Goal: Information Seeking & Learning: Stay updated

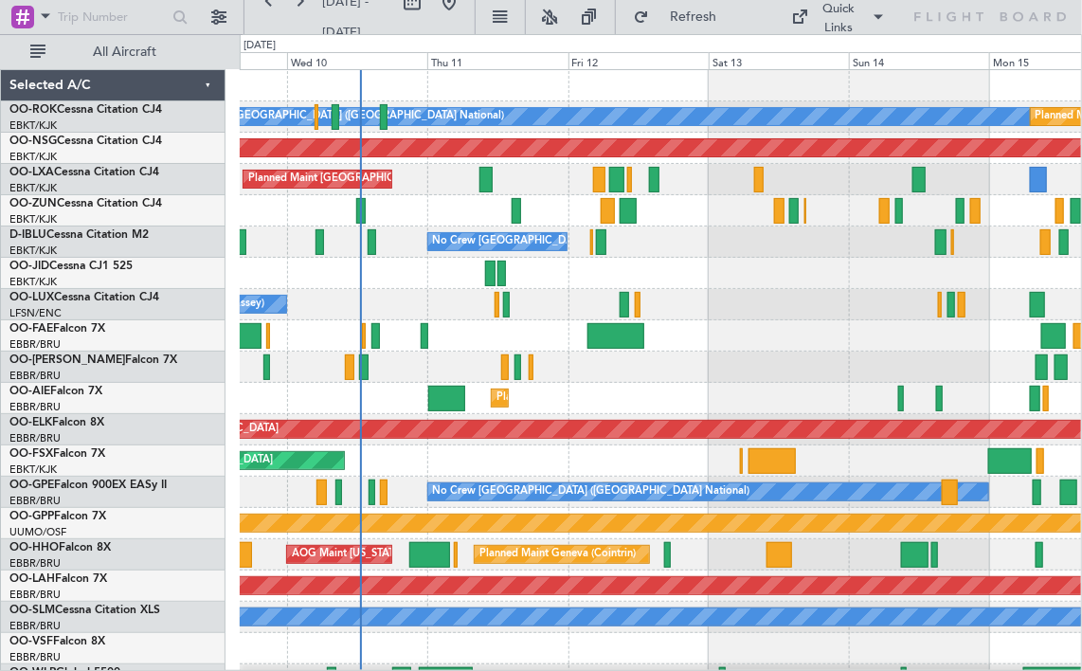
click at [690, 299] on div "A/C Unavailable [GEOGRAPHIC_DATA] ([GEOGRAPHIC_DATA] National) Planned Maint [G…" at bounding box center [661, 383] width 843 height 626
click at [826, 11] on div "Quick Links" at bounding box center [840, 18] width 38 height 37
click at [837, 104] on button "Crew Board" at bounding box center [854, 107] width 142 height 45
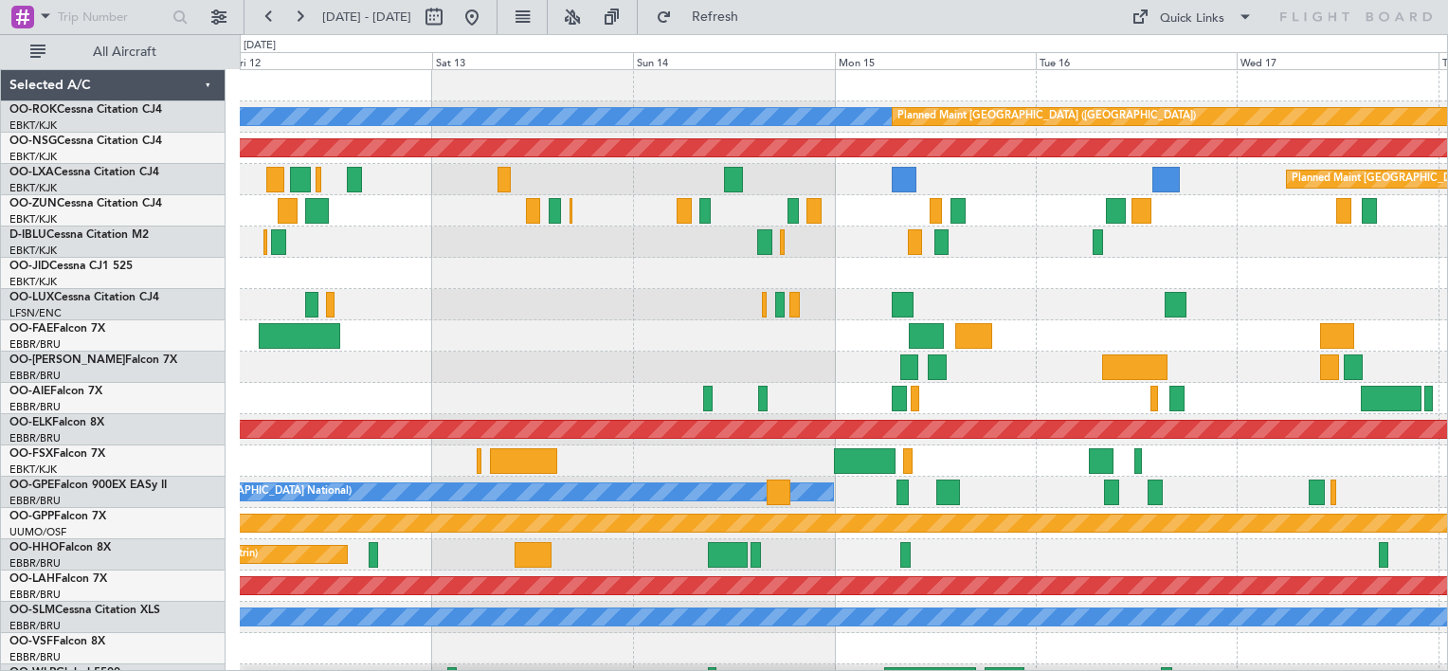
click at [562, 321] on div "A/C Unavailable [GEOGRAPHIC_DATA] ([GEOGRAPHIC_DATA] National) Planned Maint [G…" at bounding box center [843, 383] width 1207 height 626
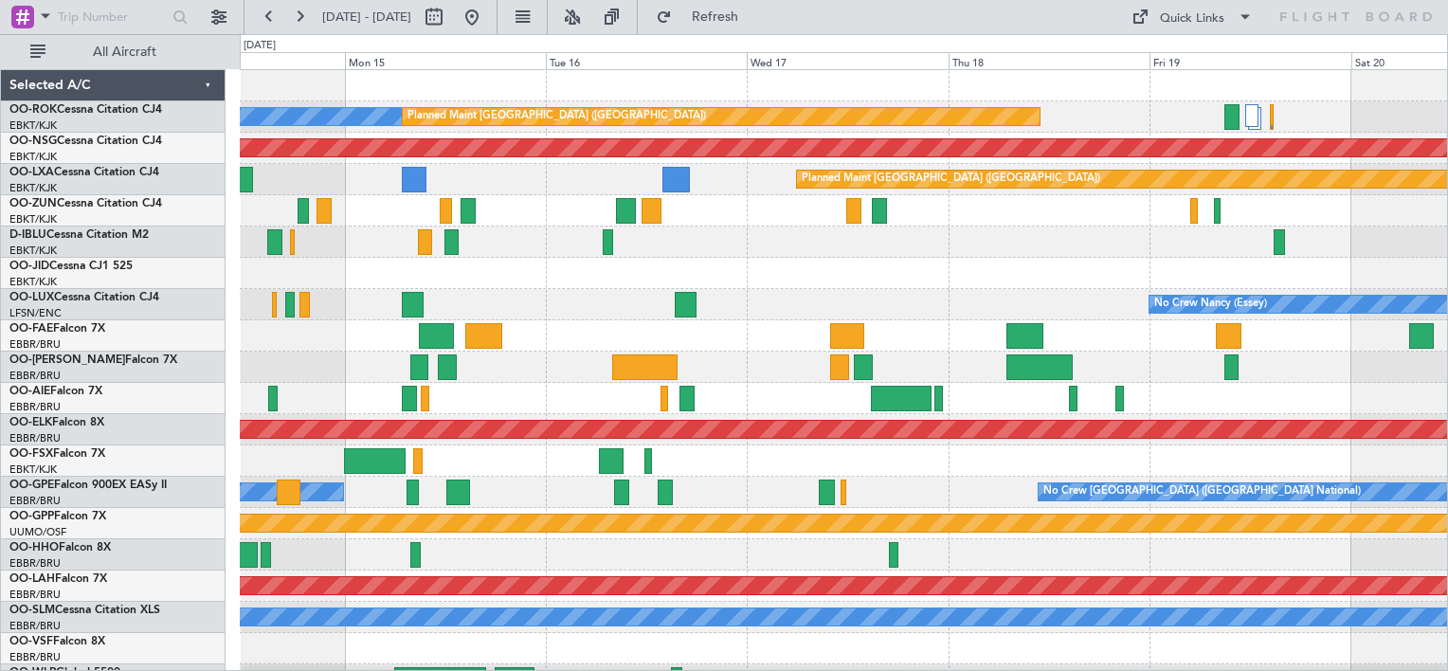
click at [490, 291] on div "A/C Unavailable [GEOGRAPHIC_DATA] ([GEOGRAPHIC_DATA] National) Planned Maint [G…" at bounding box center [843, 383] width 1207 height 626
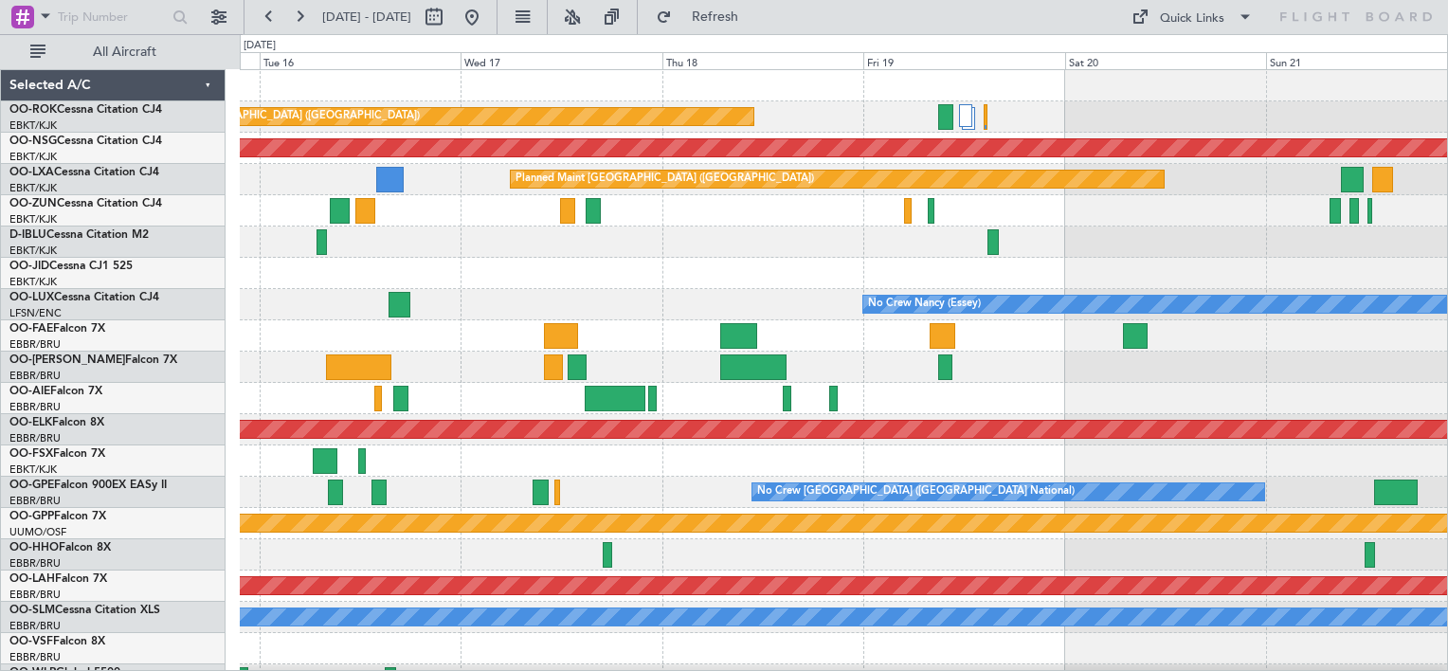
click at [484, 332] on div "Planned Maint [GEOGRAPHIC_DATA] ([GEOGRAPHIC_DATA]) A/C Unavailable [GEOGRAPHIC…" at bounding box center [843, 383] width 1207 height 626
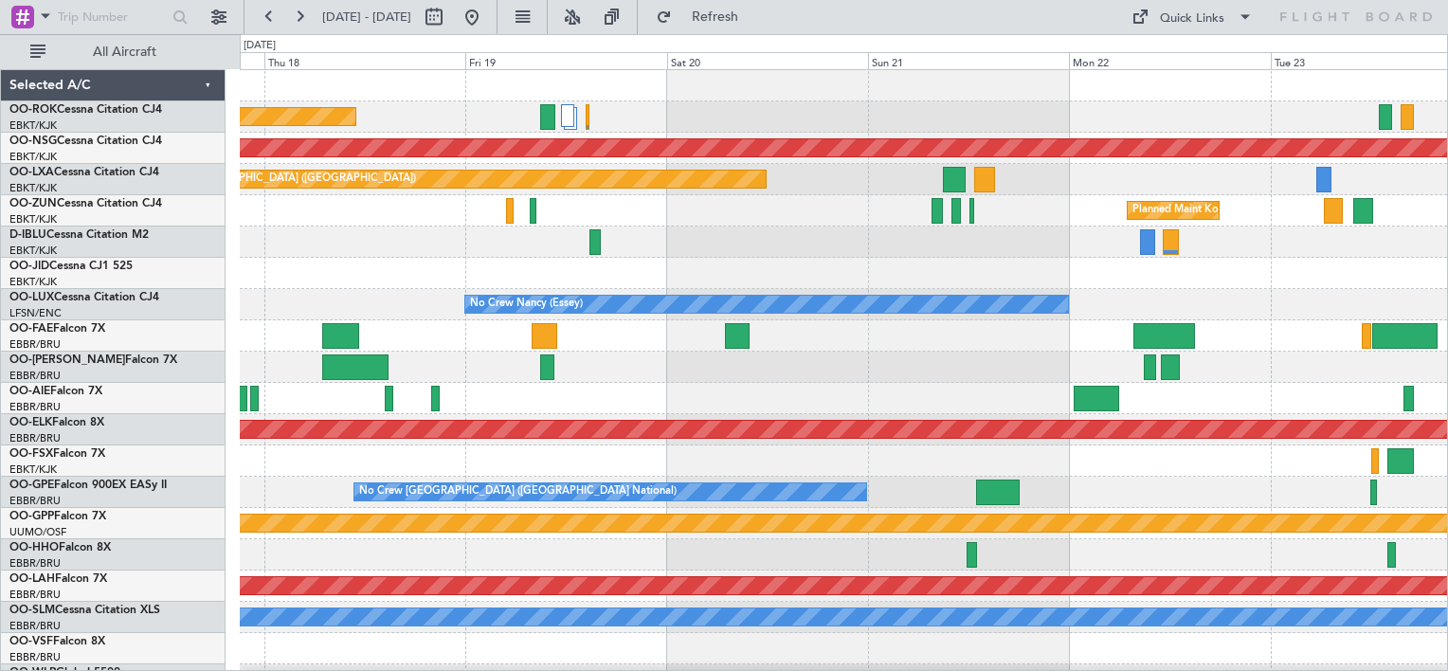
click at [767, 260] on div "Planned Maint [GEOGRAPHIC_DATA] ([GEOGRAPHIC_DATA]) Planned Maint [GEOGRAPHIC_D…" at bounding box center [843, 383] width 1207 height 626
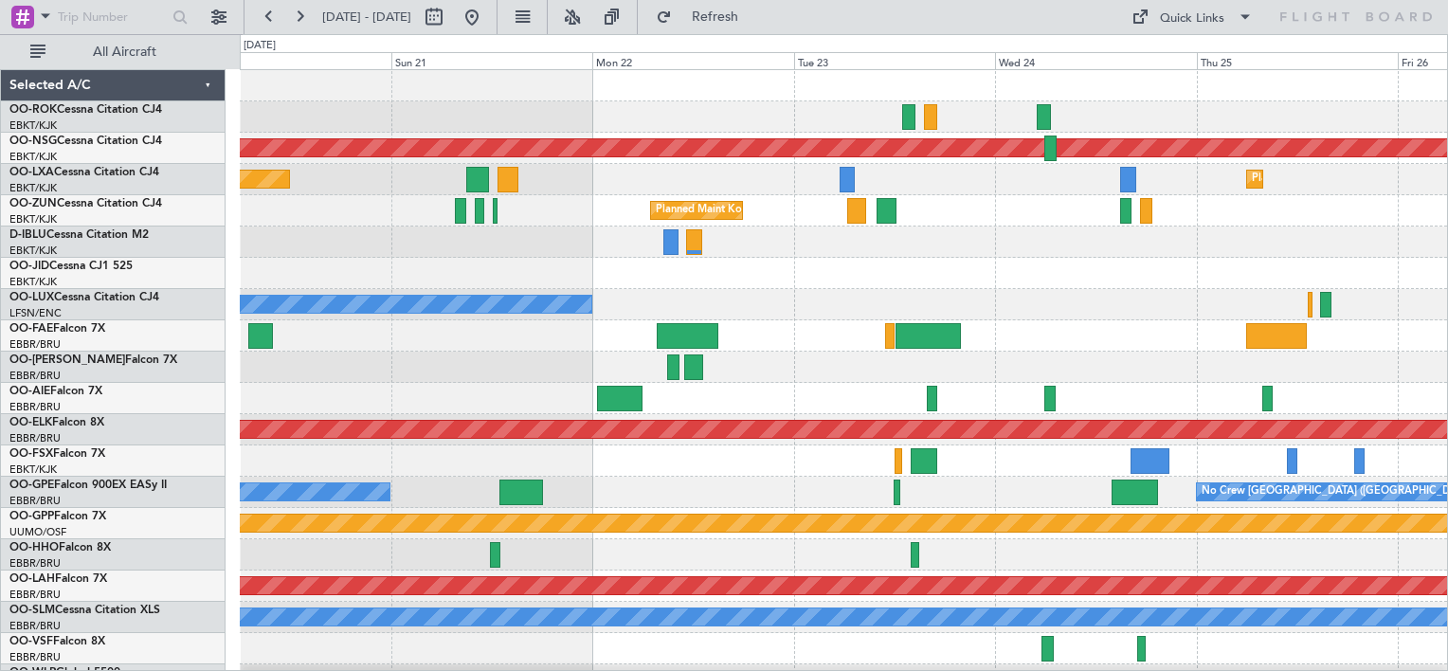
click at [535, 322] on div "Planned Maint [GEOGRAPHIC_DATA] ([GEOGRAPHIC_DATA]) Planned Maint [GEOGRAPHIC_D…" at bounding box center [843, 383] width 1207 height 626
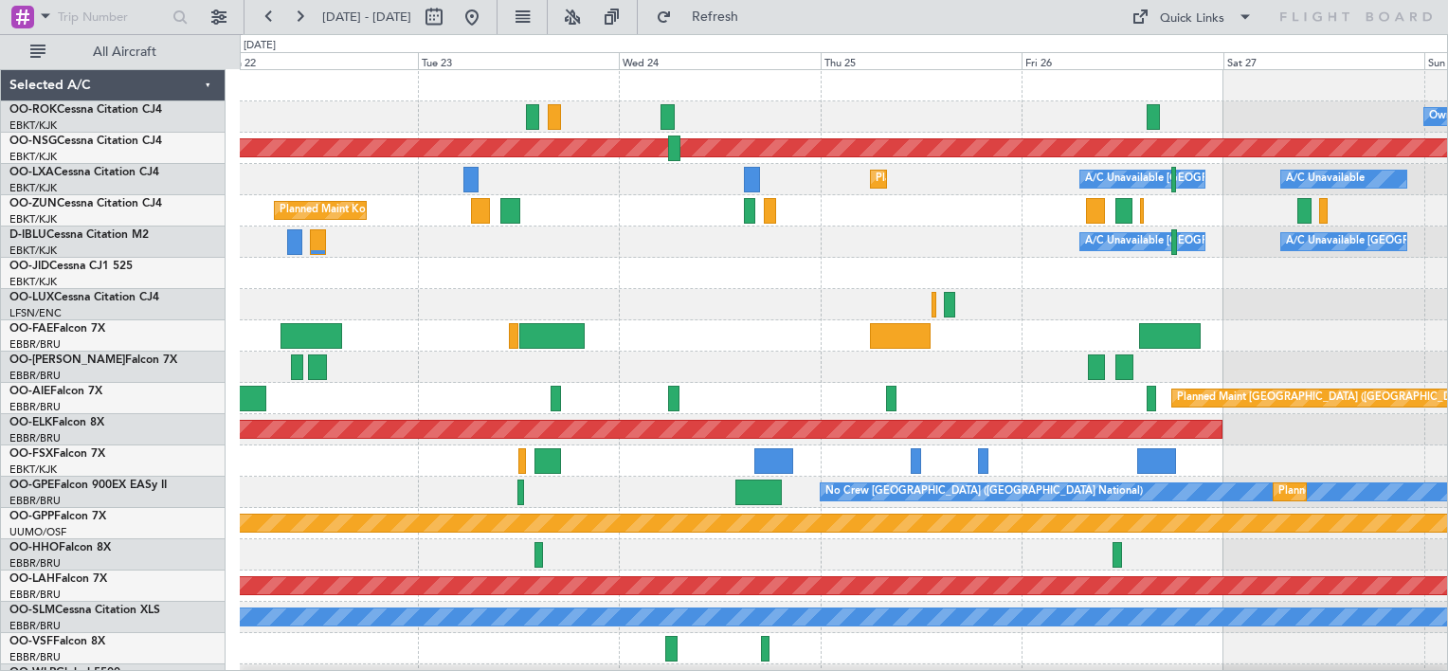
click at [470, 293] on div "Owner [GEOGRAPHIC_DATA]-[GEOGRAPHIC_DATA] Planned Maint [GEOGRAPHIC_DATA] ([GEO…" at bounding box center [843, 383] width 1207 height 626
click at [703, 288] on div "Owner [GEOGRAPHIC_DATA]-[GEOGRAPHIC_DATA] Planned Maint [GEOGRAPHIC_DATA] ([GEO…" at bounding box center [843, 383] width 1207 height 626
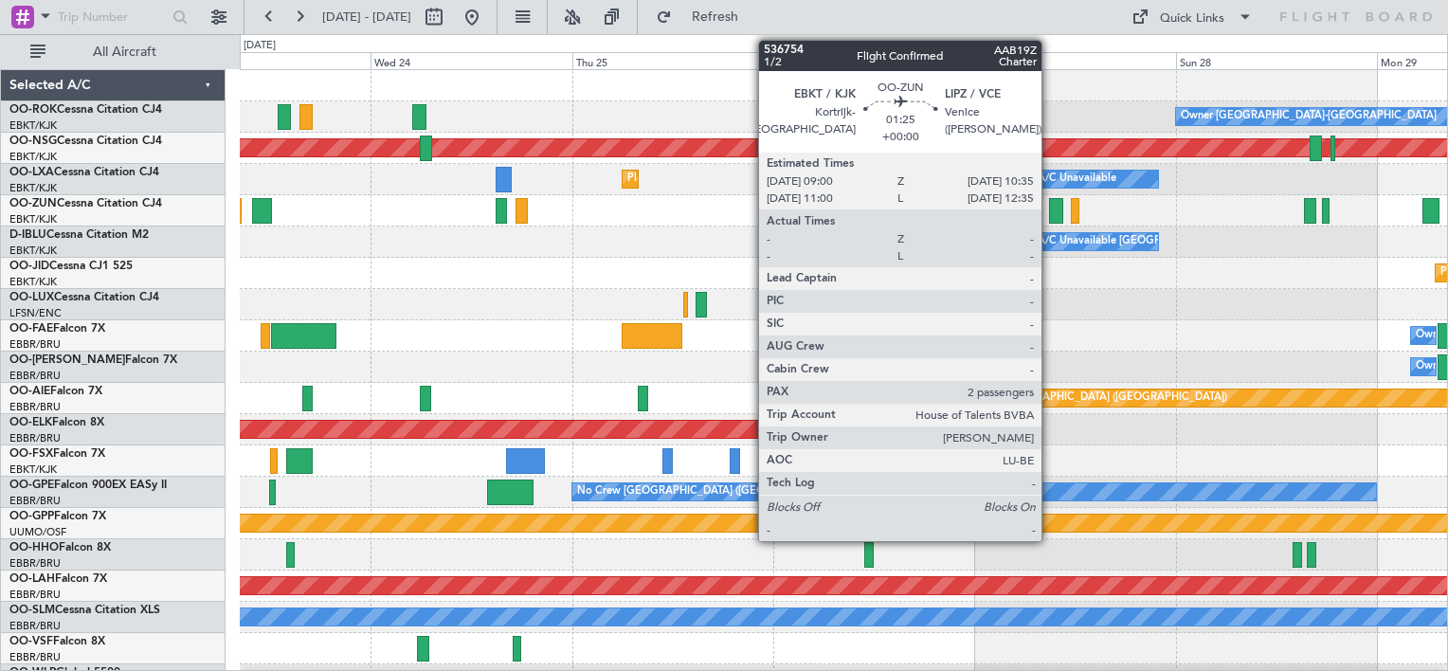
click at [1050, 210] on div at bounding box center [1056, 211] width 14 height 26
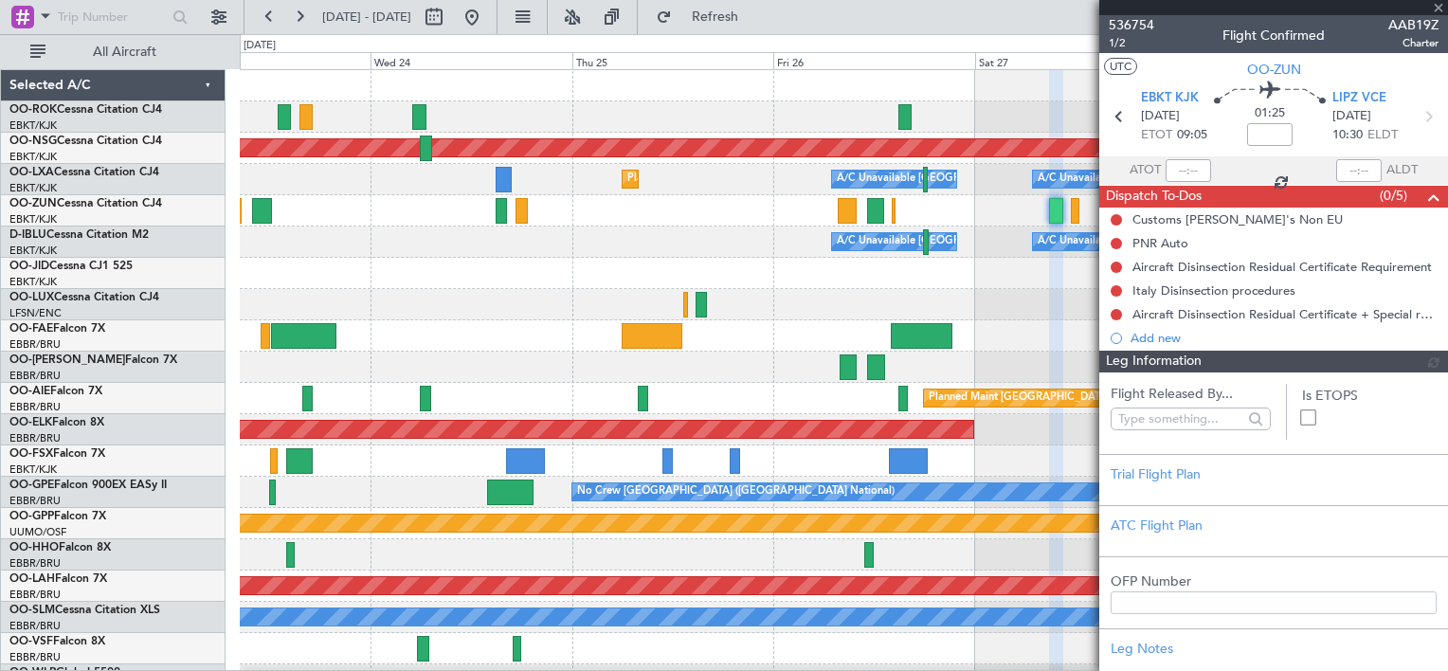
click at [1441, 4] on div at bounding box center [1273, 7] width 349 height 15
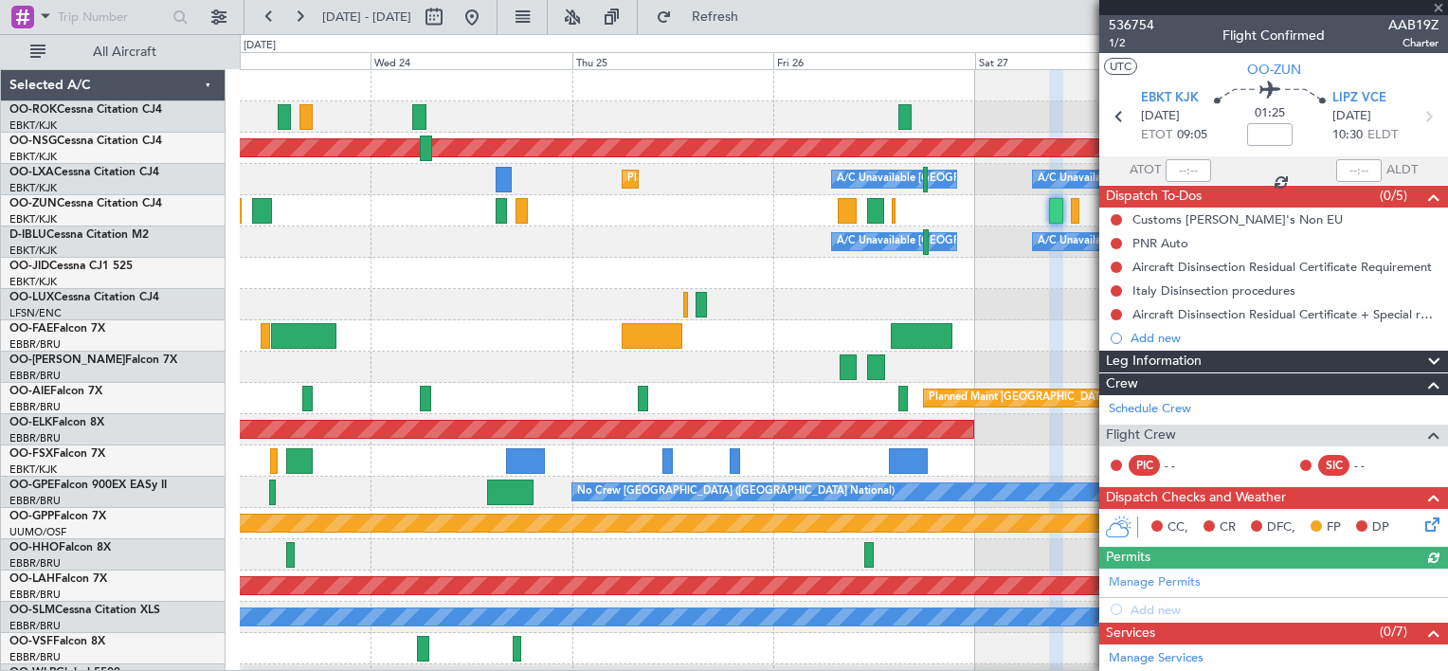
click at [1440, 8] on div at bounding box center [1273, 7] width 349 height 15
click at [1439, 2] on span at bounding box center [1438, 8] width 19 height 17
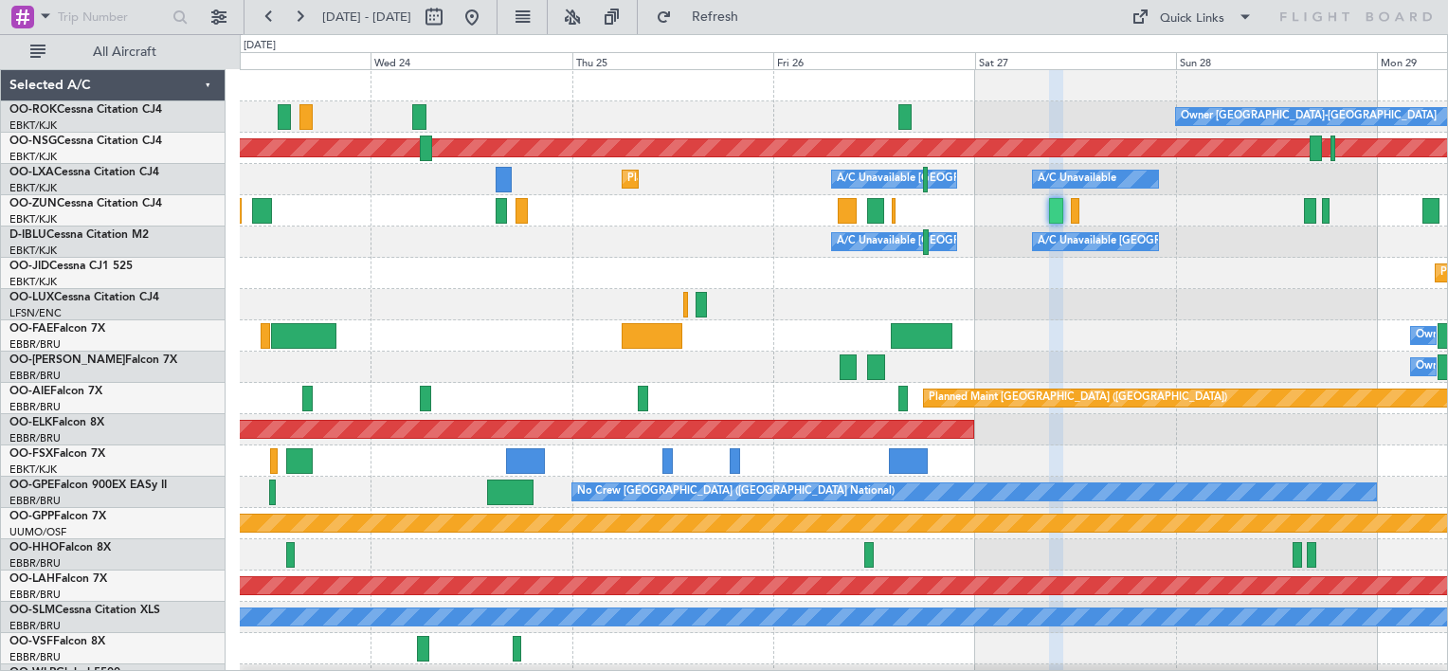
type input "0"
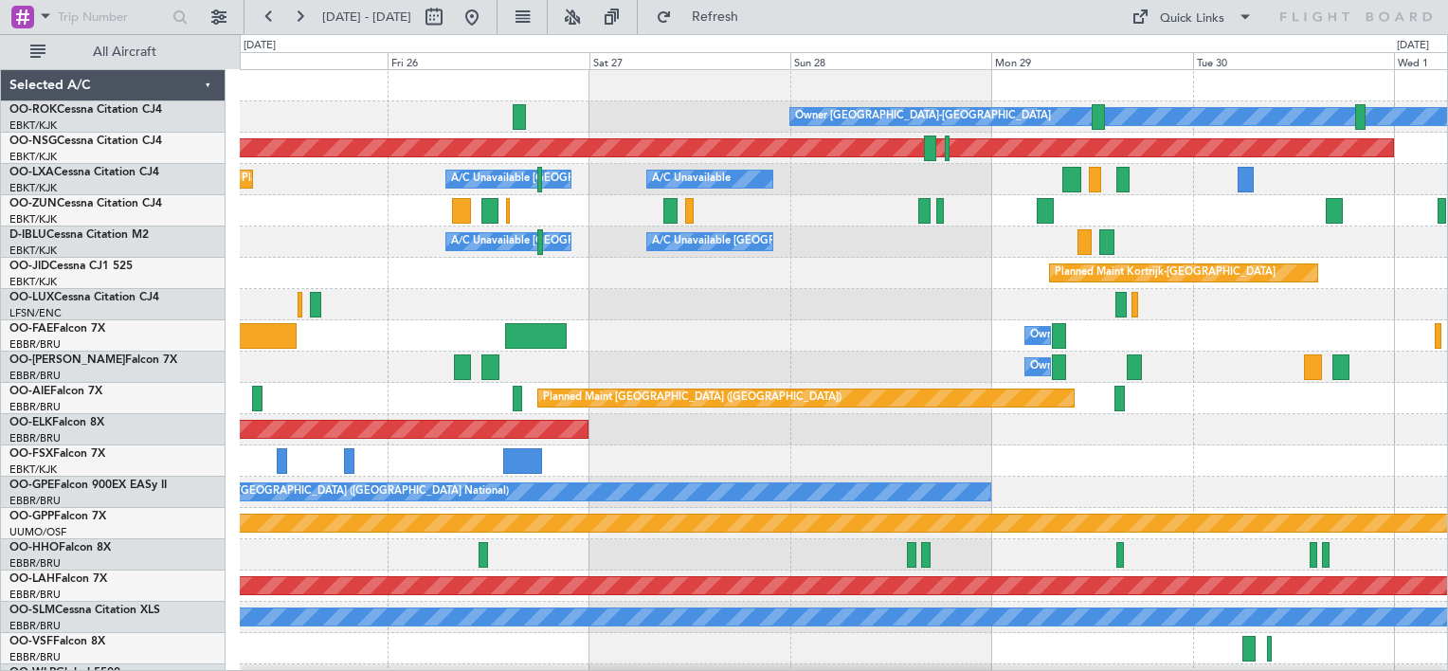
click at [903, 349] on div "Owner [GEOGRAPHIC_DATA]-[GEOGRAPHIC_DATA] Planned Maint [GEOGRAPHIC_DATA] ([GEO…" at bounding box center [843, 383] width 1207 height 626
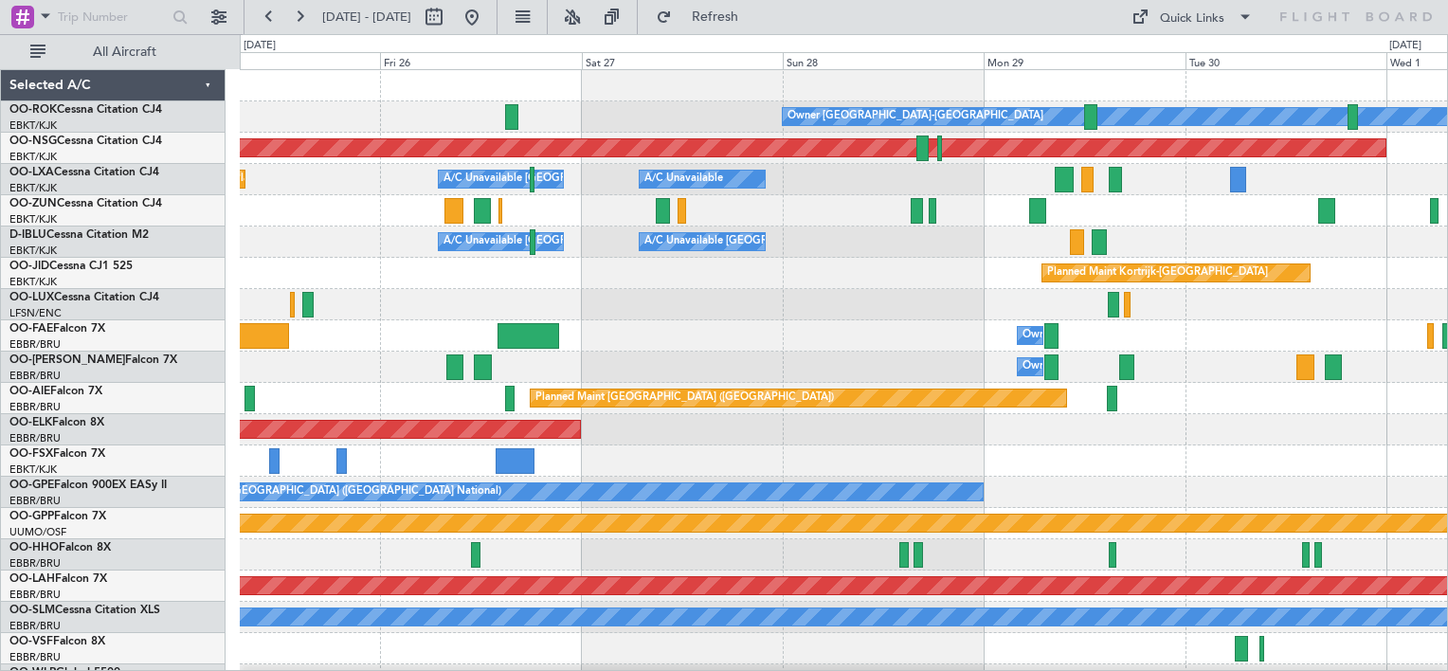
scroll to position [2, 0]
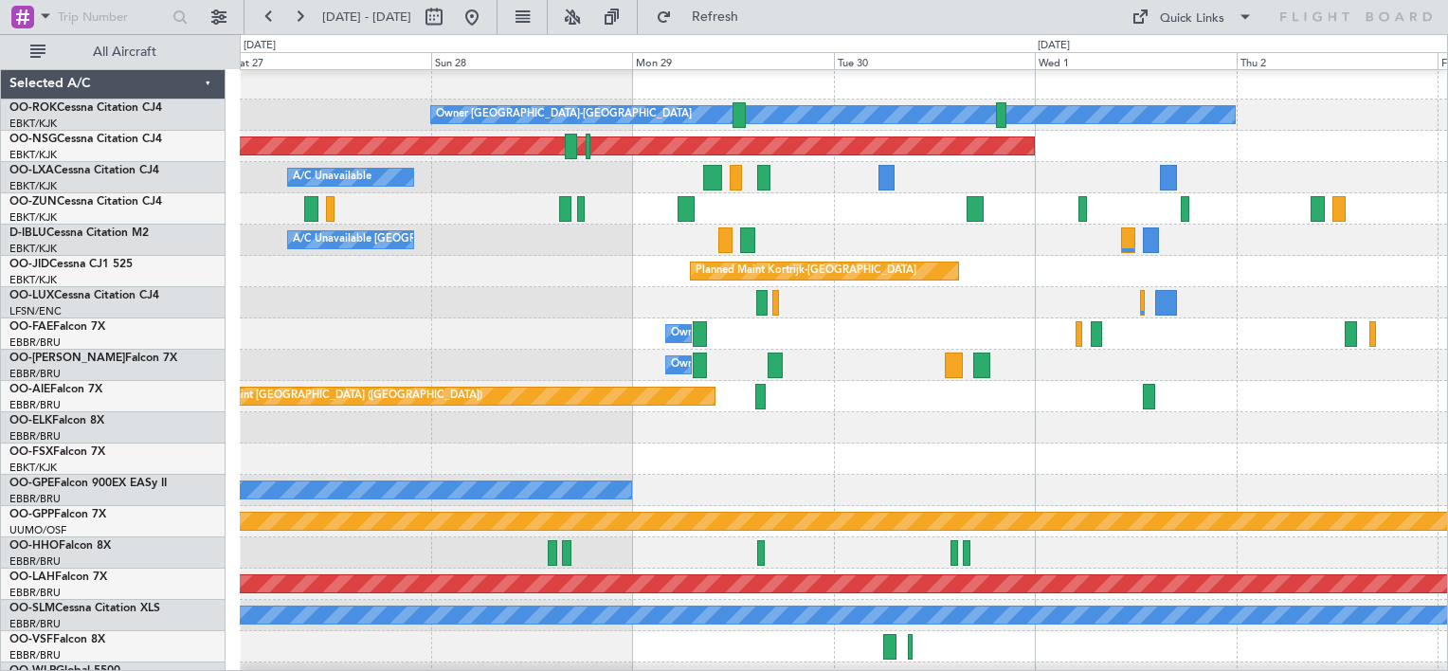
click at [631, 284] on div "Planned Maint Kortrijk-[GEOGRAPHIC_DATA]" at bounding box center [843, 271] width 1207 height 31
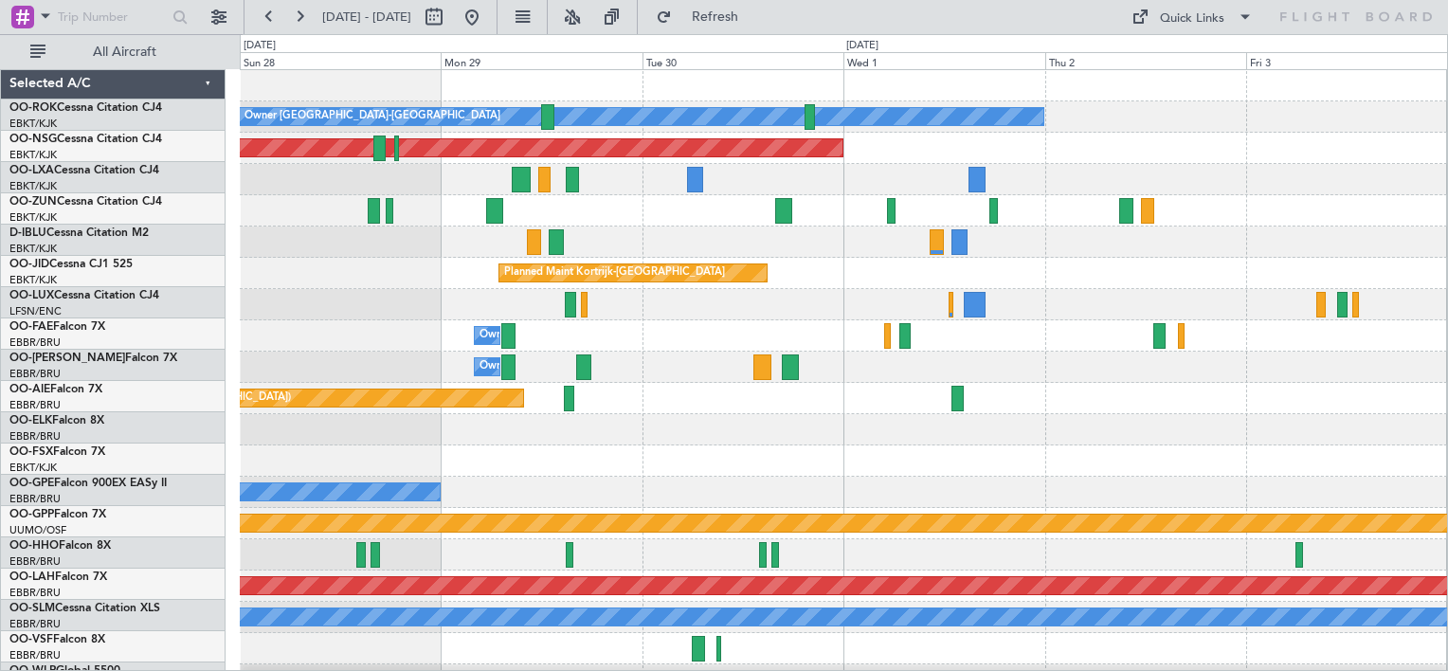
scroll to position [0, 0]
click at [622, 275] on div "Owner [GEOGRAPHIC_DATA]-[GEOGRAPHIC_DATA] Planned Maint [GEOGRAPHIC_DATA] ([GEO…" at bounding box center [843, 383] width 1207 height 626
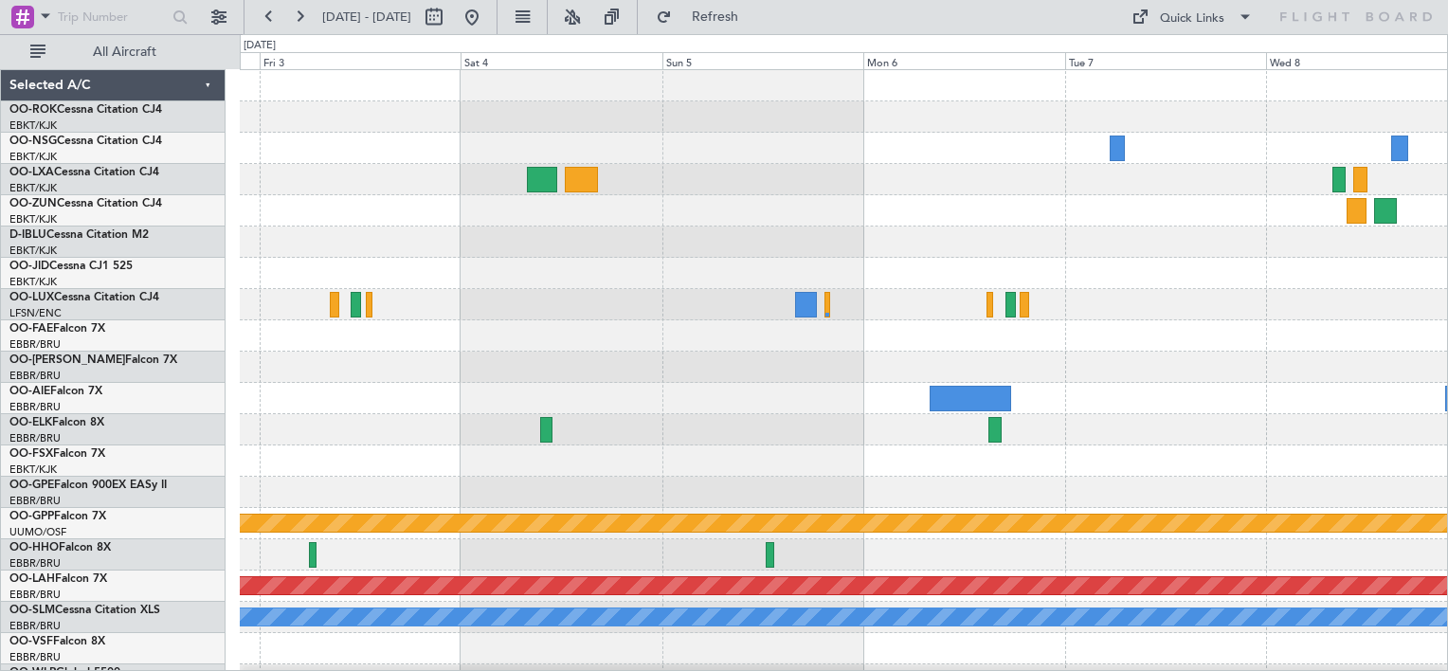
click at [258, 339] on div "Owner [GEOGRAPHIC_DATA]-[GEOGRAPHIC_DATA] Grounded [GEOGRAPHIC_DATA] Planned [G…" at bounding box center [843, 383] width 1207 height 626
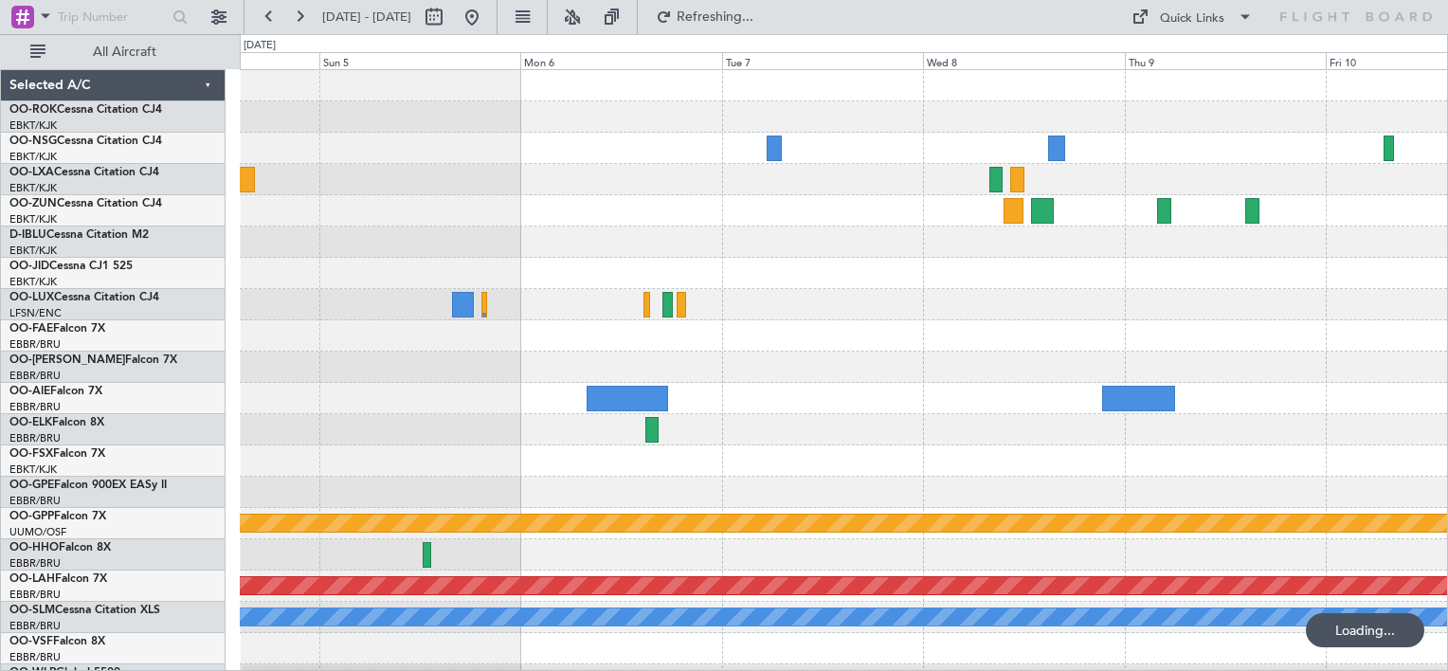
click at [459, 264] on div "Grounded [PERSON_NAME] Planned [GEOGRAPHIC_DATA][PERSON_NAME]-[GEOGRAPHIC_DATA]…" at bounding box center [843, 383] width 1207 height 626
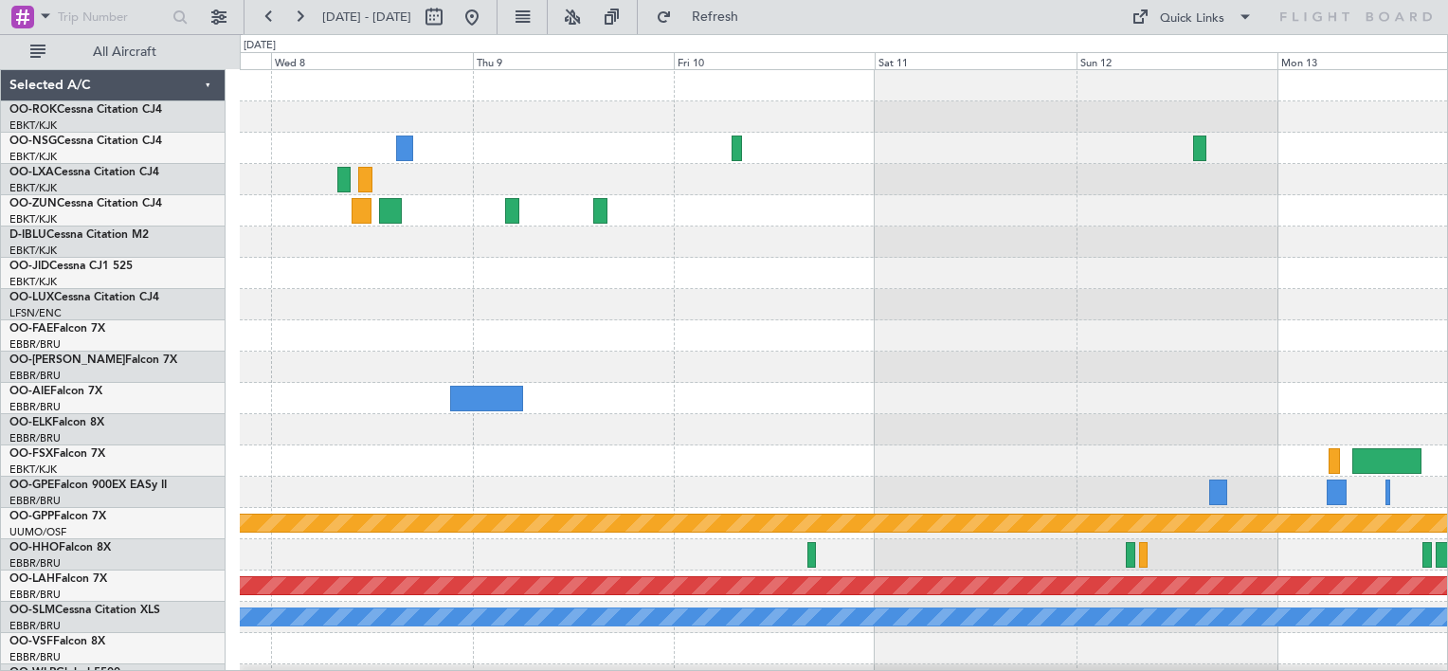
click at [272, 255] on div at bounding box center [843, 242] width 1207 height 31
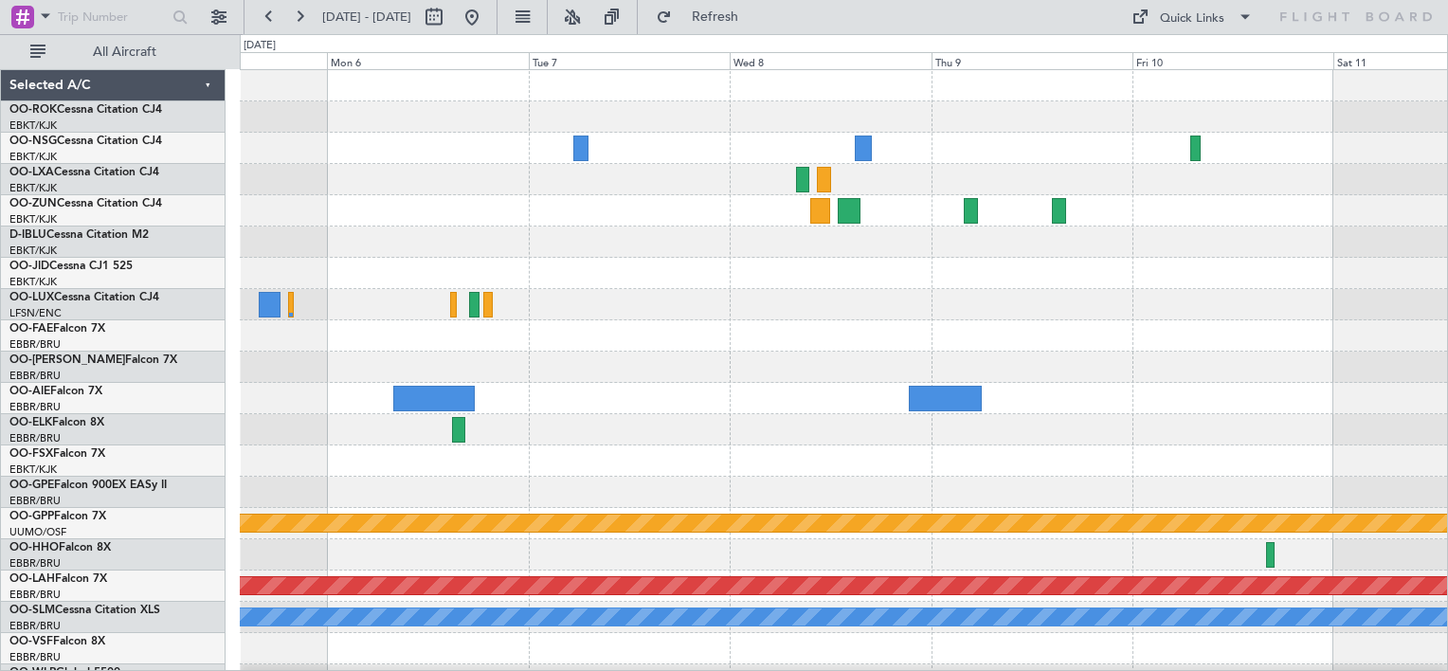
click at [1447, 516] on html "[DATE] - [DATE] Refresh Quick Links All Aircraft Grounded [GEOGRAPHIC_DATA] Pla…" at bounding box center [724, 335] width 1448 height 671
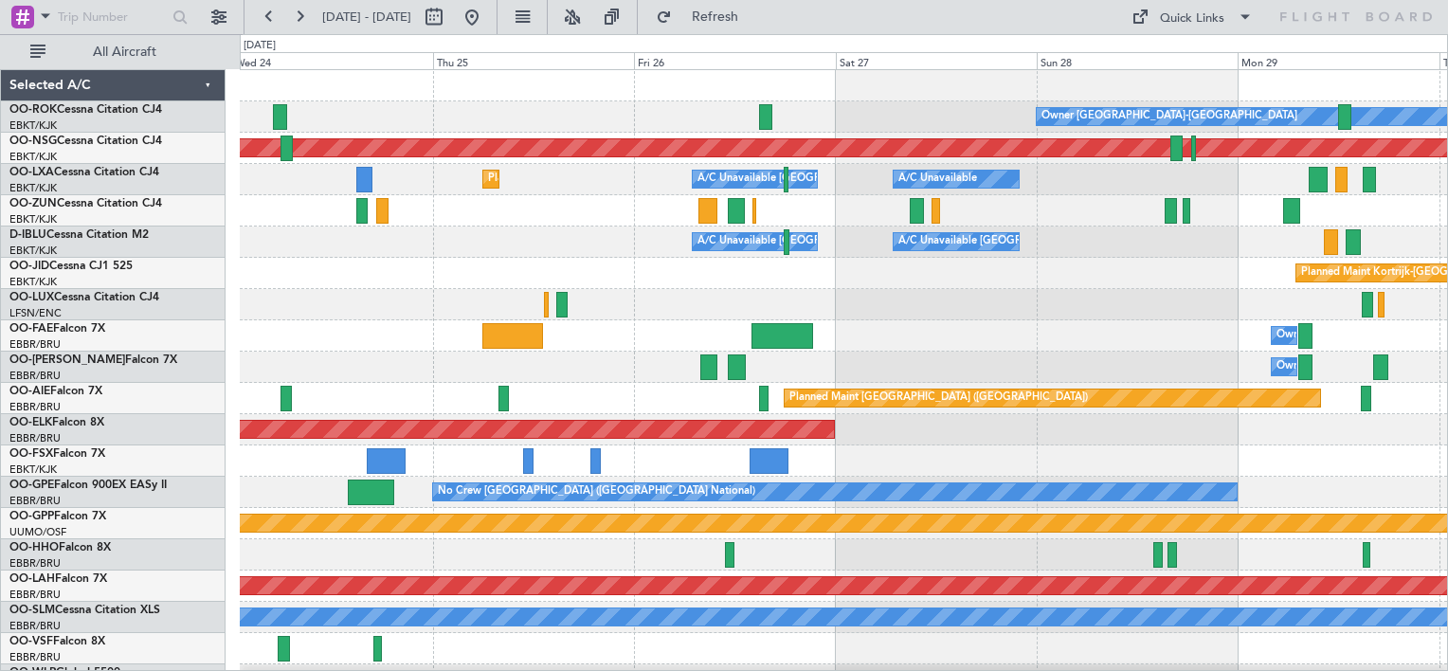
click at [1172, 456] on div "Owner [GEOGRAPHIC_DATA]-[GEOGRAPHIC_DATA] Planned Maint [GEOGRAPHIC_DATA] ([GEO…" at bounding box center [843, 383] width 1207 height 626
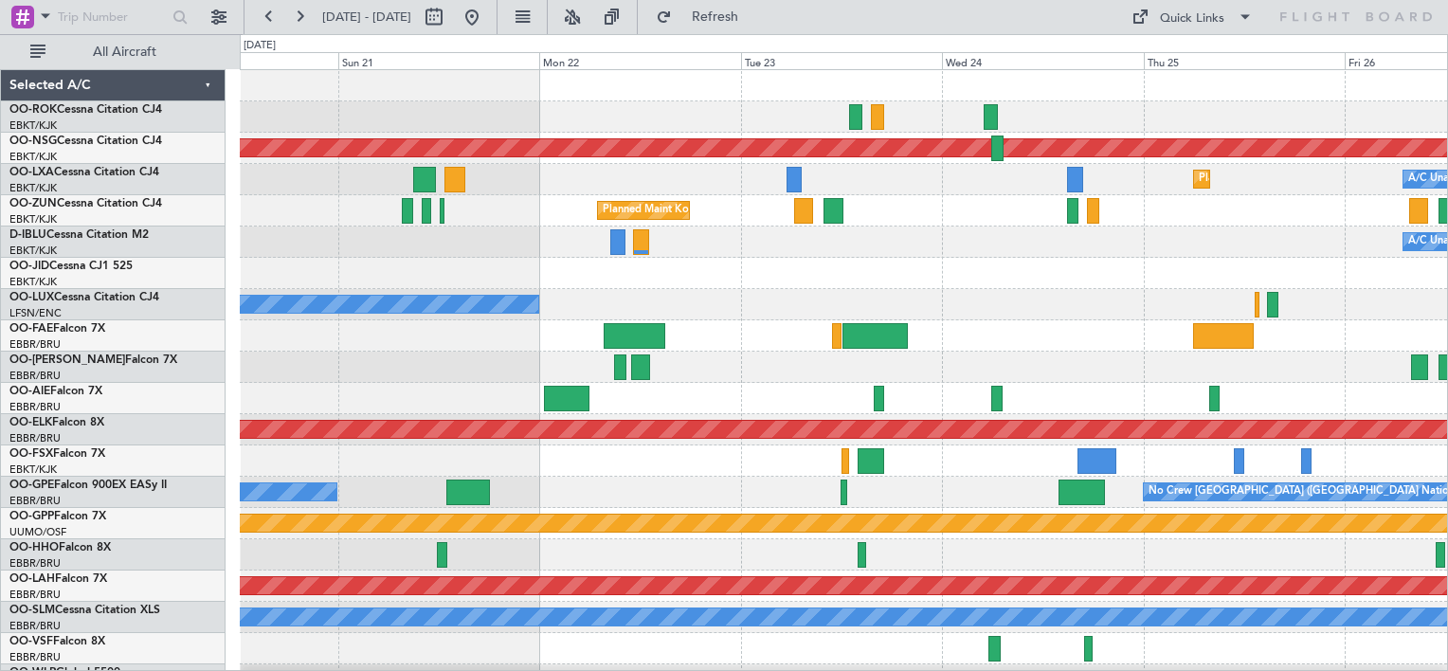
click at [1331, 473] on div "Owner [GEOGRAPHIC_DATA]-[GEOGRAPHIC_DATA] Planned Maint [GEOGRAPHIC_DATA] ([GEO…" at bounding box center [843, 383] width 1207 height 626
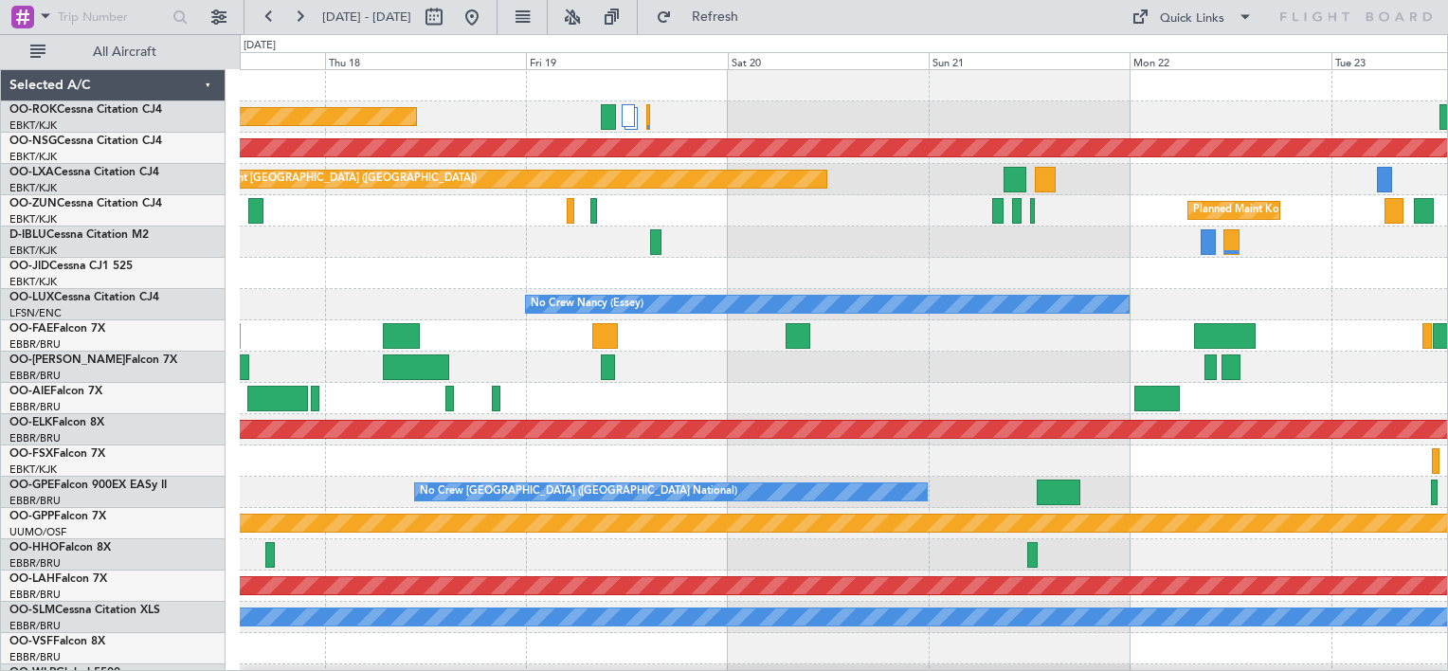
click at [1396, 487] on div "Planned Maint [GEOGRAPHIC_DATA] ([GEOGRAPHIC_DATA]) Planned Maint [GEOGRAPHIC_D…" at bounding box center [843, 383] width 1207 height 626
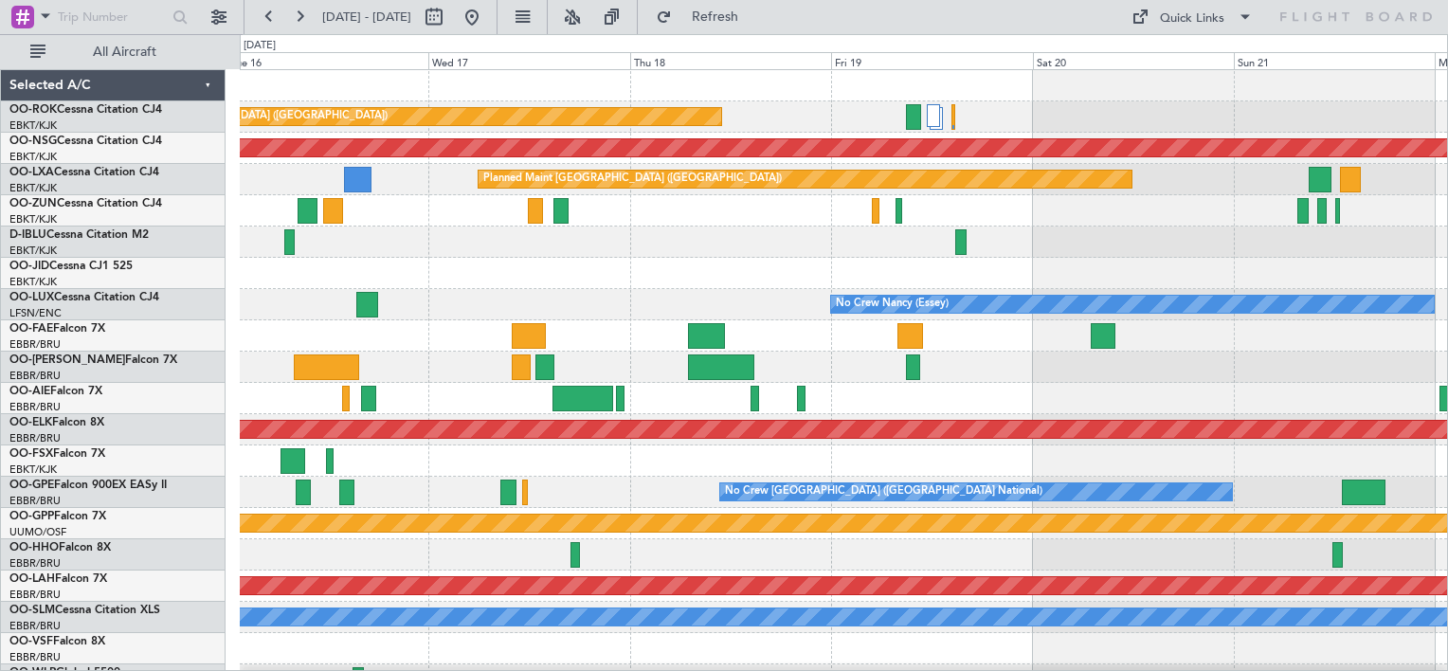
click at [1380, 392] on div "Planned Maint [GEOGRAPHIC_DATA] ([GEOGRAPHIC_DATA]) A/C Unavailable [GEOGRAPHIC…" at bounding box center [843, 383] width 1207 height 626
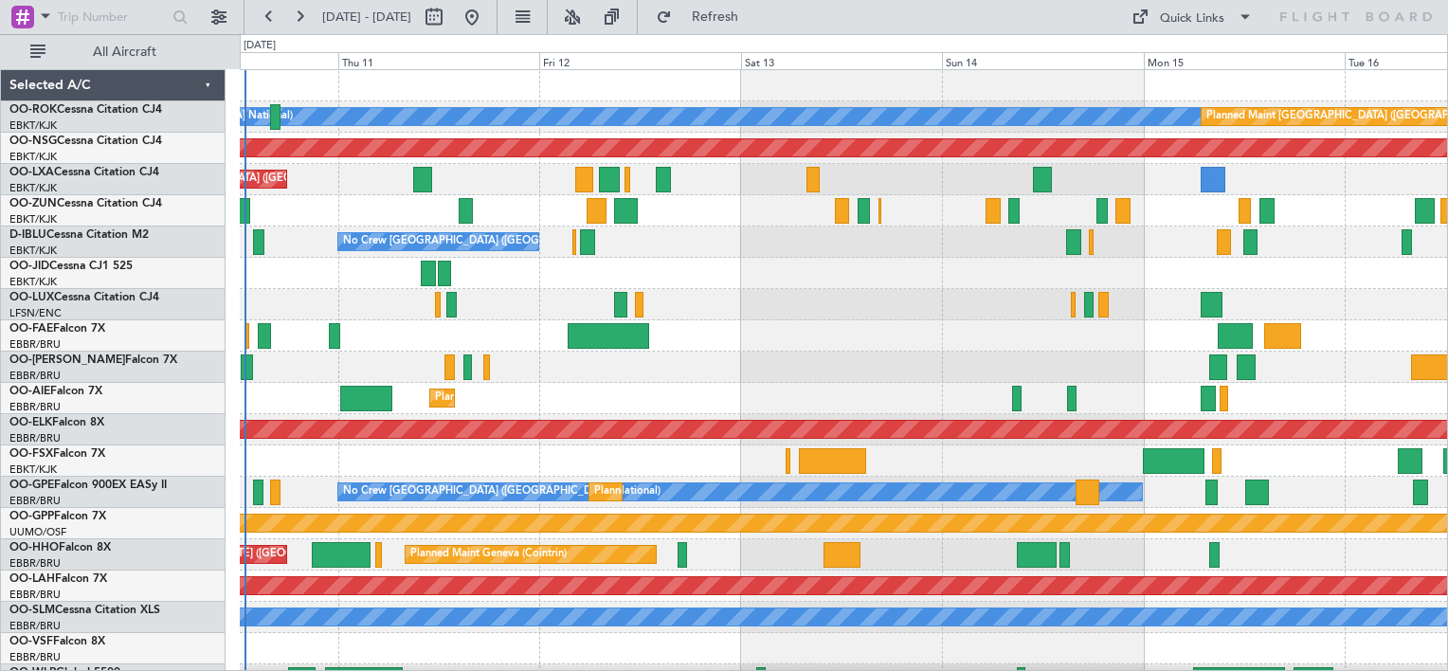
click at [900, 322] on div "A/C Unavailable [GEOGRAPHIC_DATA] ([GEOGRAPHIC_DATA] National) Planned Maint [G…" at bounding box center [843, 383] width 1207 height 626
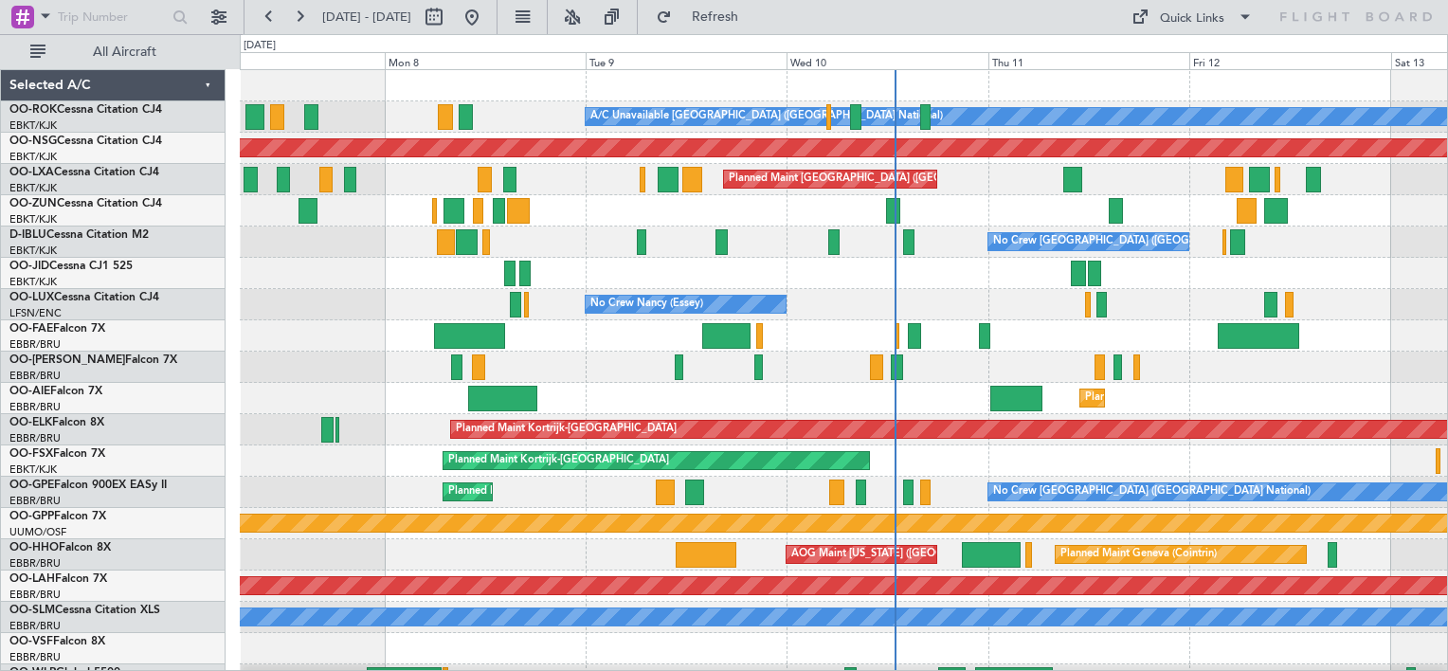
click at [1187, 333] on div "A/C Unavailable [GEOGRAPHIC_DATA] ([GEOGRAPHIC_DATA] National) Planned Maint [G…" at bounding box center [843, 383] width 1207 height 626
click at [1083, 364] on div at bounding box center [843, 367] width 1207 height 31
click at [739, 31] on button "Refresh" at bounding box center [704, 17] width 114 height 30
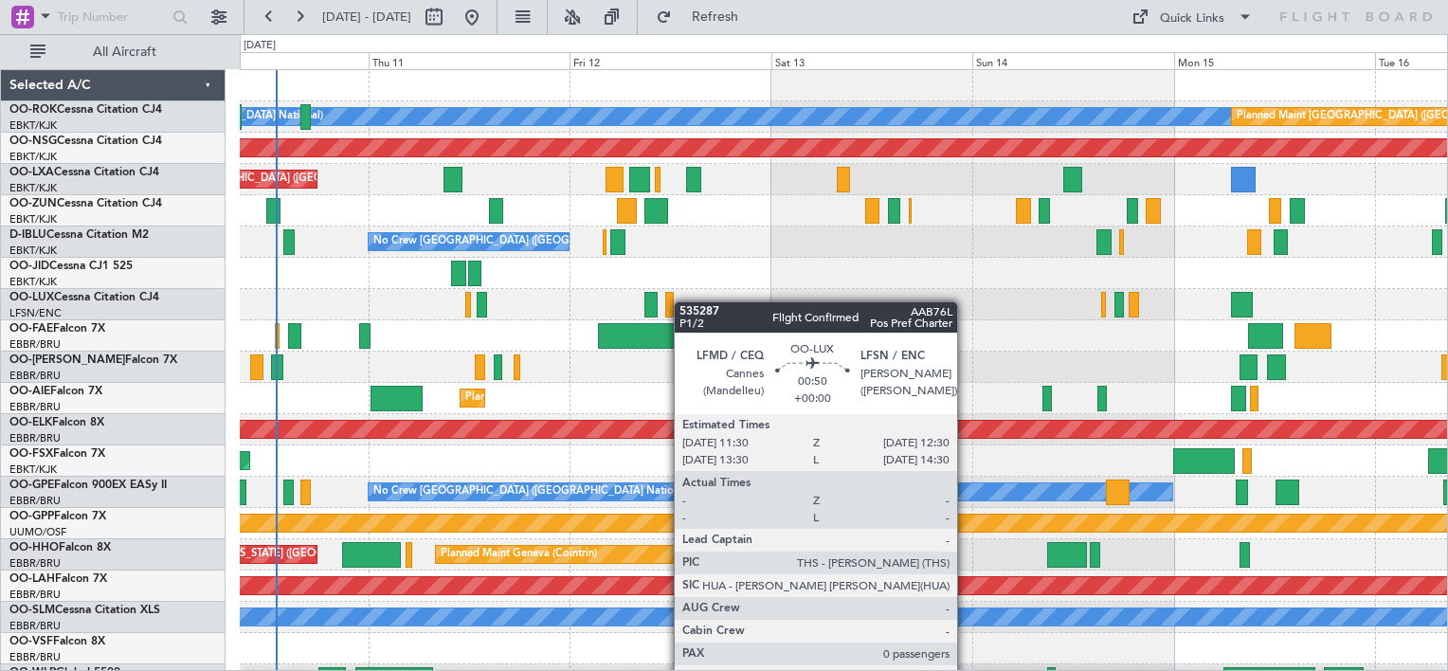
click at [670, 301] on div "A/C Unavailable [GEOGRAPHIC_DATA] ([GEOGRAPHIC_DATA] National) Planned Maint [G…" at bounding box center [843, 383] width 1207 height 626
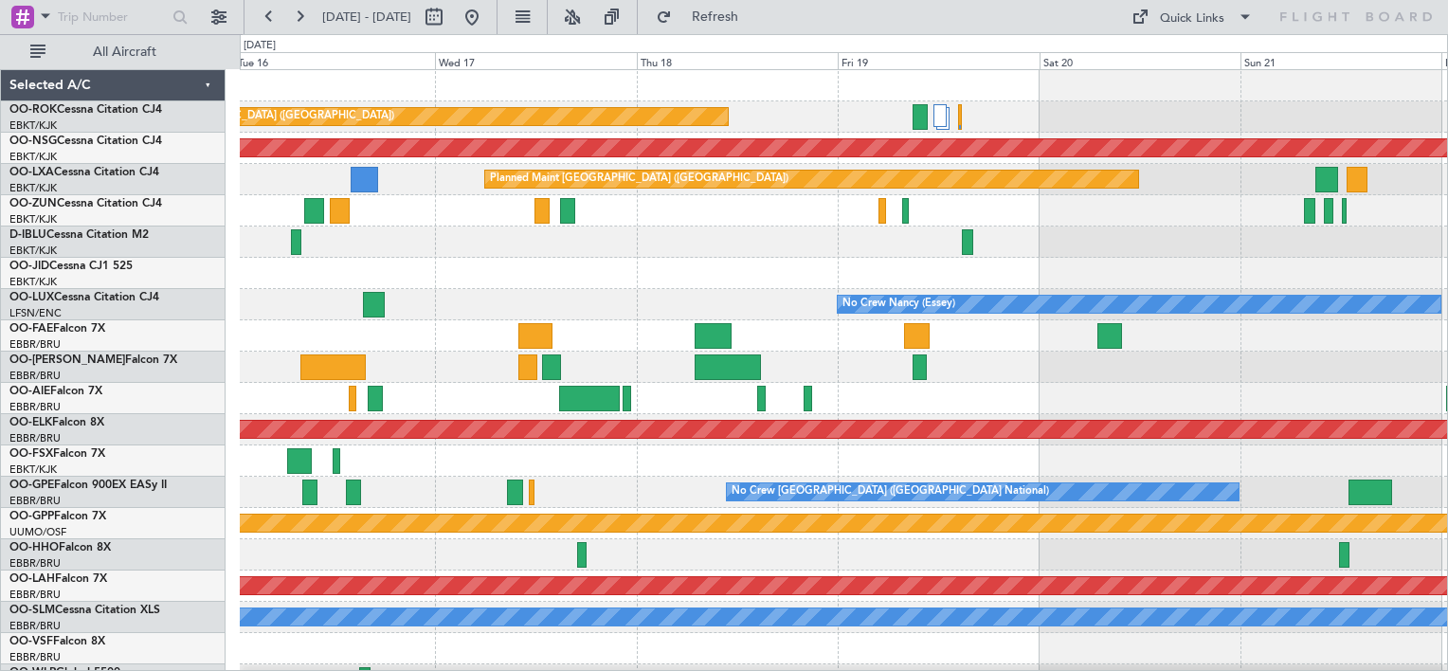
click at [588, 319] on div "Planned Maint [GEOGRAPHIC_DATA] ([GEOGRAPHIC_DATA]) A/C Unavailable [GEOGRAPHIC…" at bounding box center [843, 383] width 1207 height 626
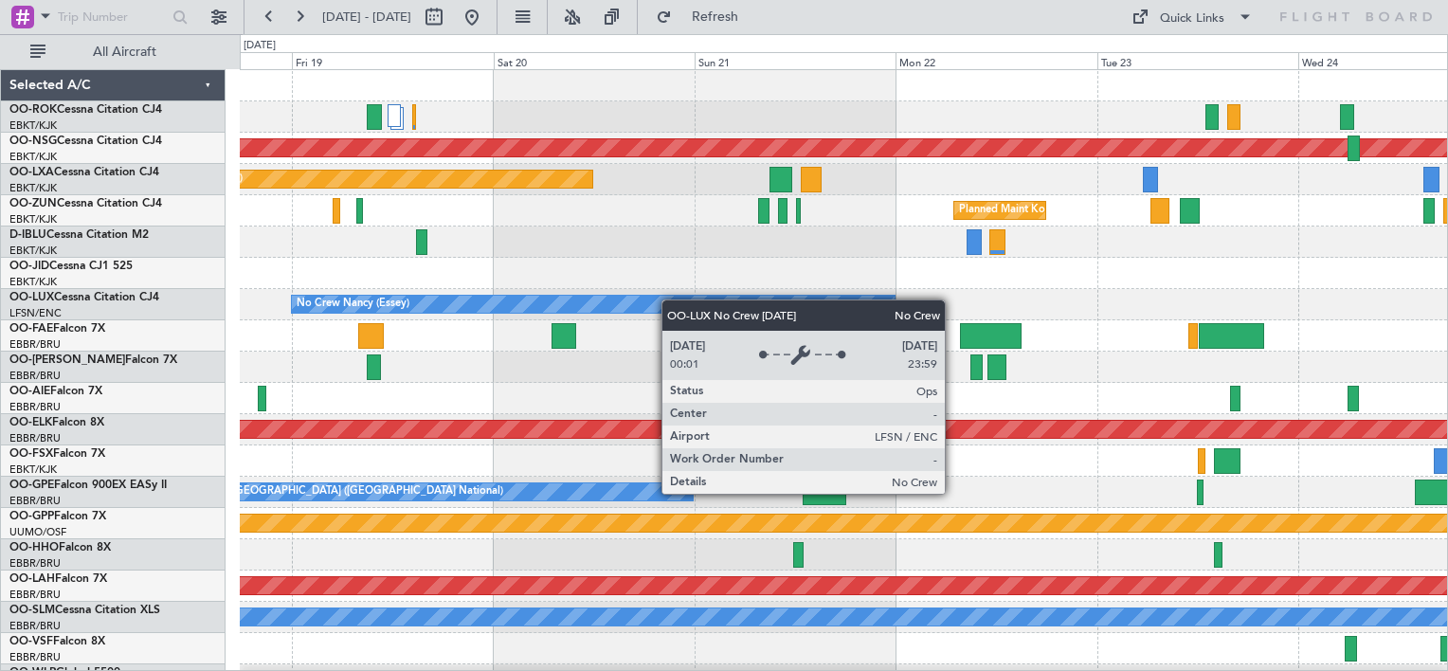
click at [519, 311] on div "Planned Maint [GEOGRAPHIC_DATA] ([GEOGRAPHIC_DATA]) Planned Maint [GEOGRAPHIC_D…" at bounding box center [843, 383] width 1207 height 626
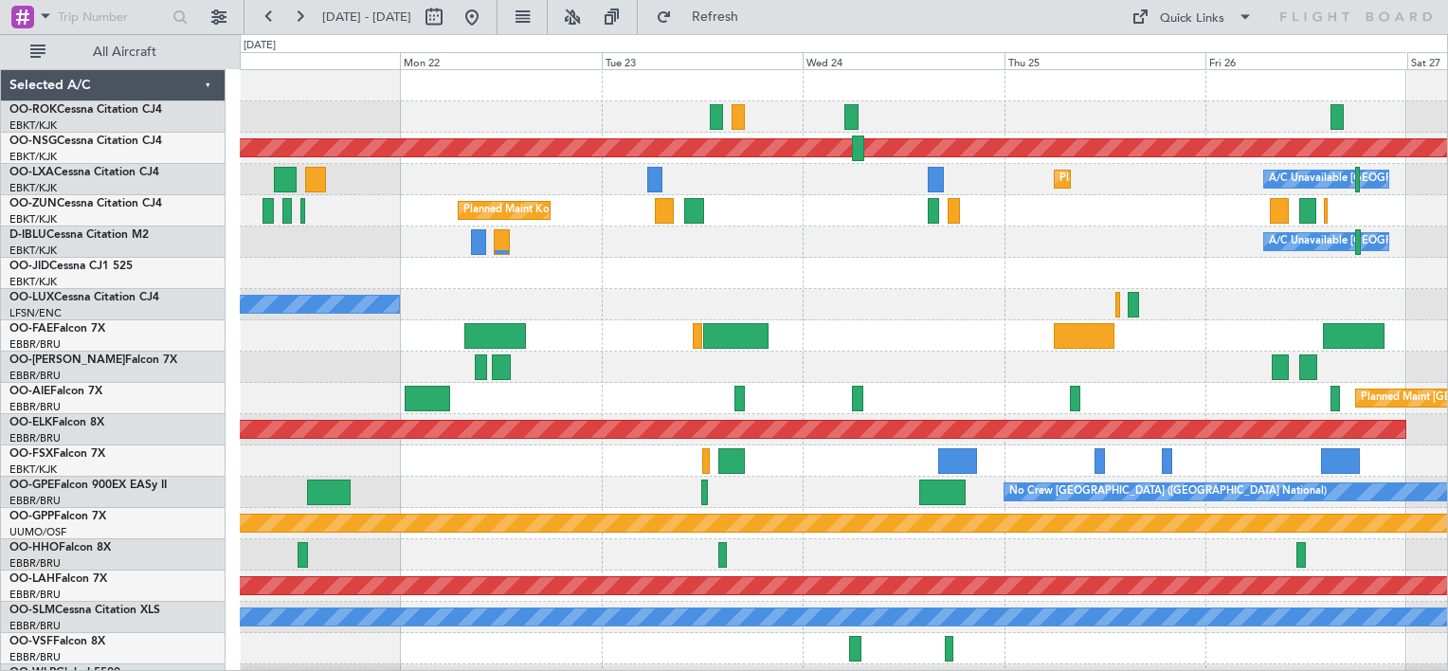
click at [550, 311] on div "Planned Maint [GEOGRAPHIC_DATA] ([GEOGRAPHIC_DATA]) Planned Maint [GEOGRAPHIC_D…" at bounding box center [843, 383] width 1207 height 626
click at [611, 267] on div "Owner [GEOGRAPHIC_DATA]-[GEOGRAPHIC_DATA] Planned Maint [GEOGRAPHIC_DATA] ([GEO…" at bounding box center [843, 383] width 1207 height 626
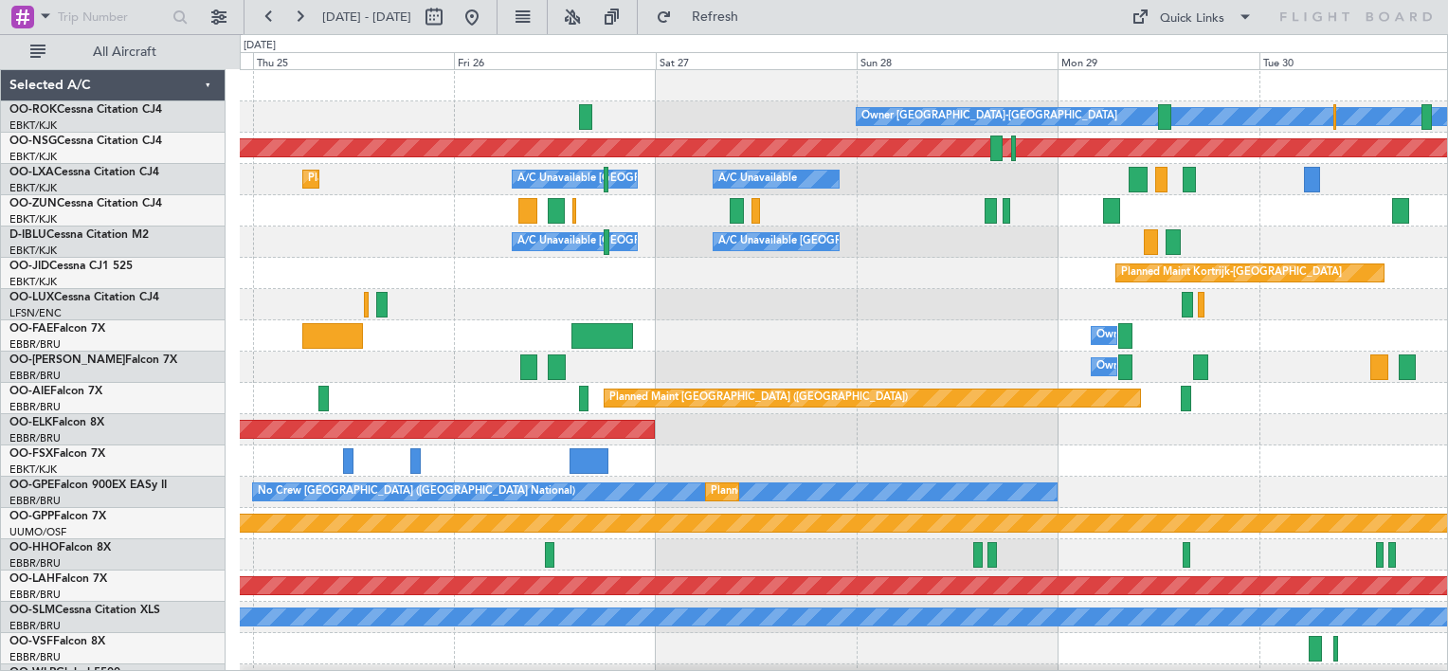
click at [523, 347] on div "Owner [GEOGRAPHIC_DATA]-[GEOGRAPHIC_DATA] Planned Maint [GEOGRAPHIC_DATA] ([GEO…" at bounding box center [843, 383] width 1207 height 626
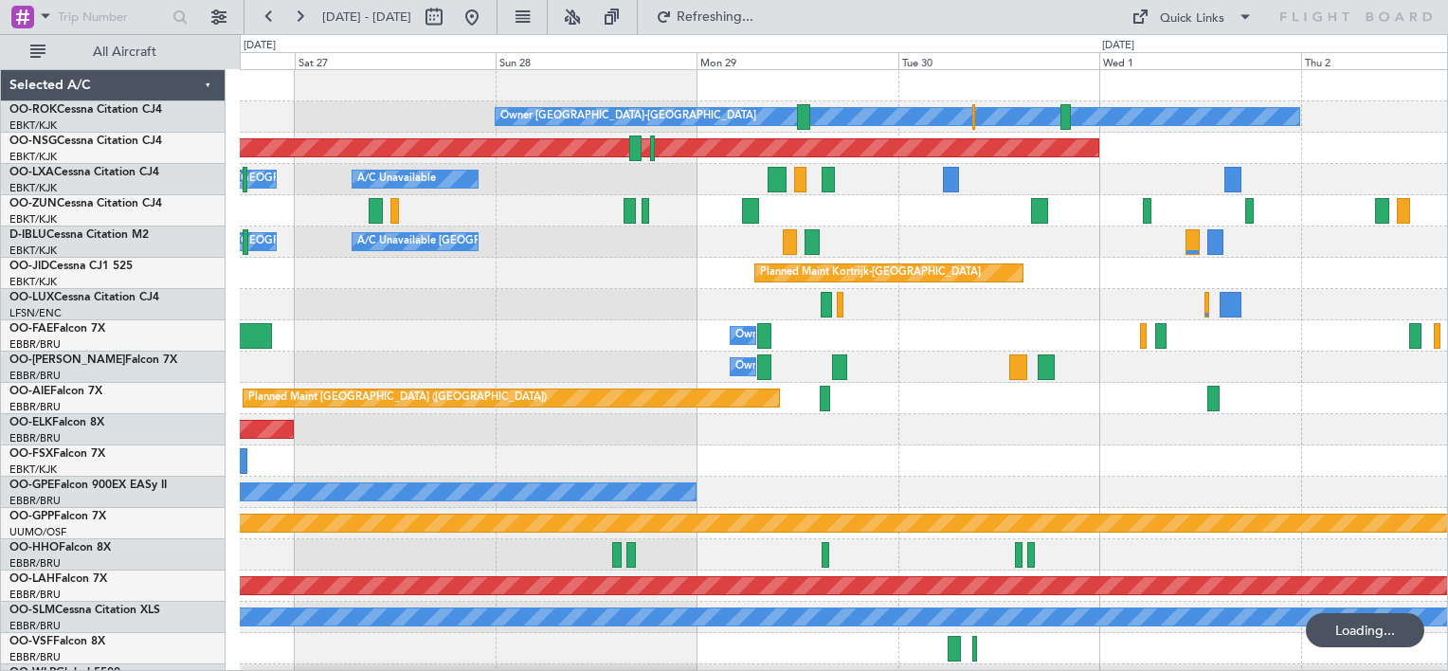
click at [846, 241] on div "Owner [GEOGRAPHIC_DATA]-[GEOGRAPHIC_DATA] Planned Maint [GEOGRAPHIC_DATA] ([GEO…" at bounding box center [843, 383] width 1207 height 626
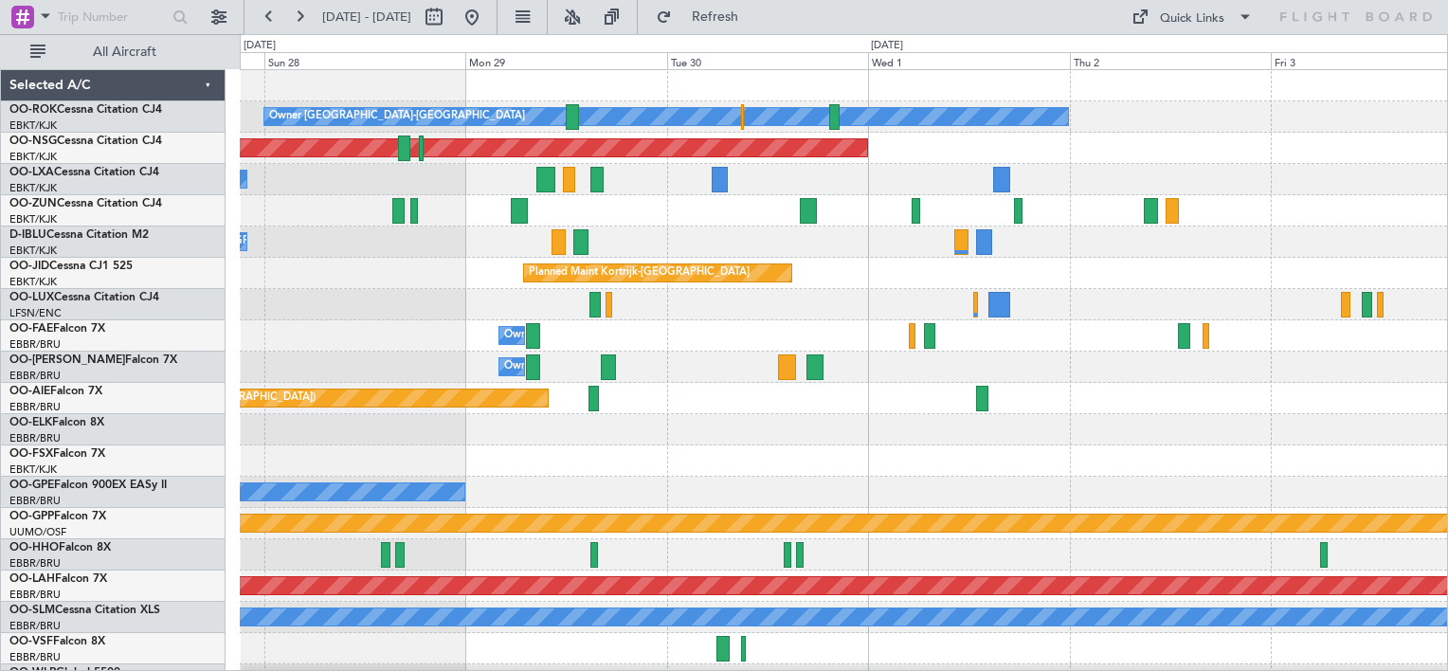
click at [712, 227] on div "Owner [GEOGRAPHIC_DATA]-[GEOGRAPHIC_DATA] Planned Maint [GEOGRAPHIC_DATA] ([GEO…" at bounding box center [843, 383] width 1207 height 626
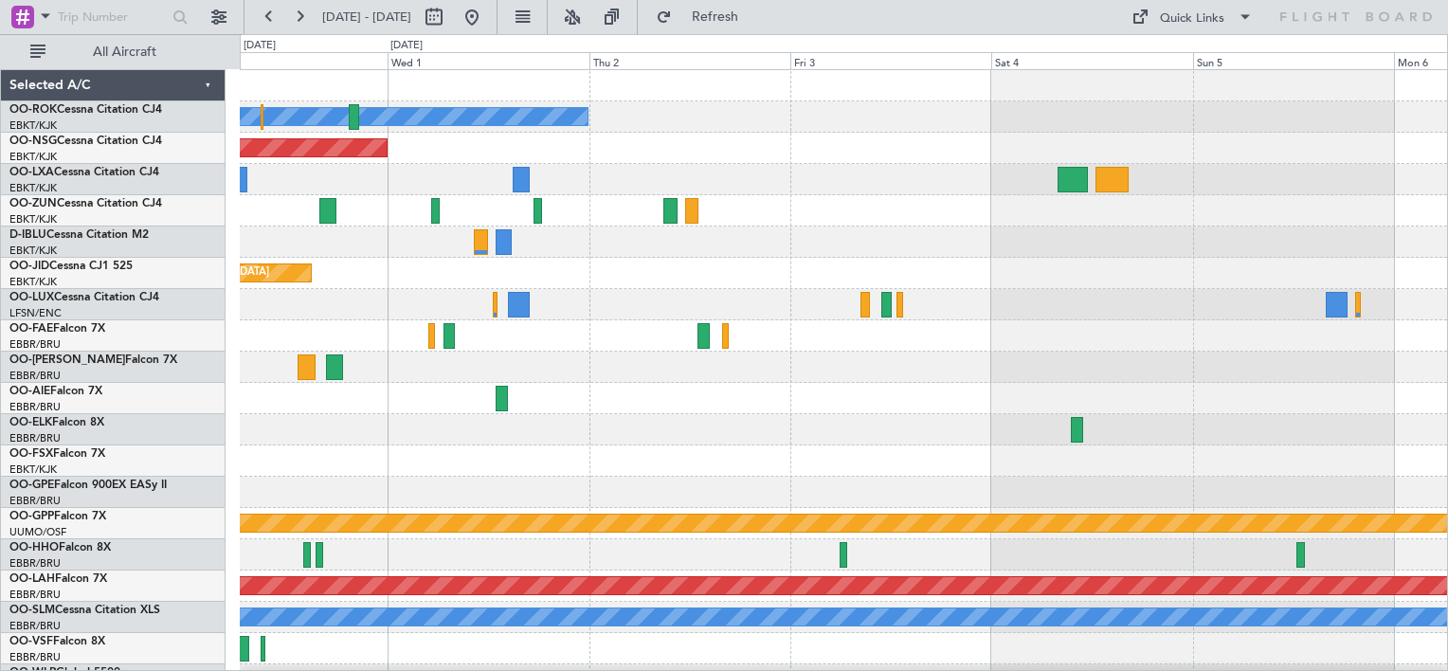
click at [656, 330] on div "Owner [GEOGRAPHIC_DATA]-[GEOGRAPHIC_DATA] Planned Maint [GEOGRAPHIC_DATA] ([GEO…" at bounding box center [843, 383] width 1207 height 626
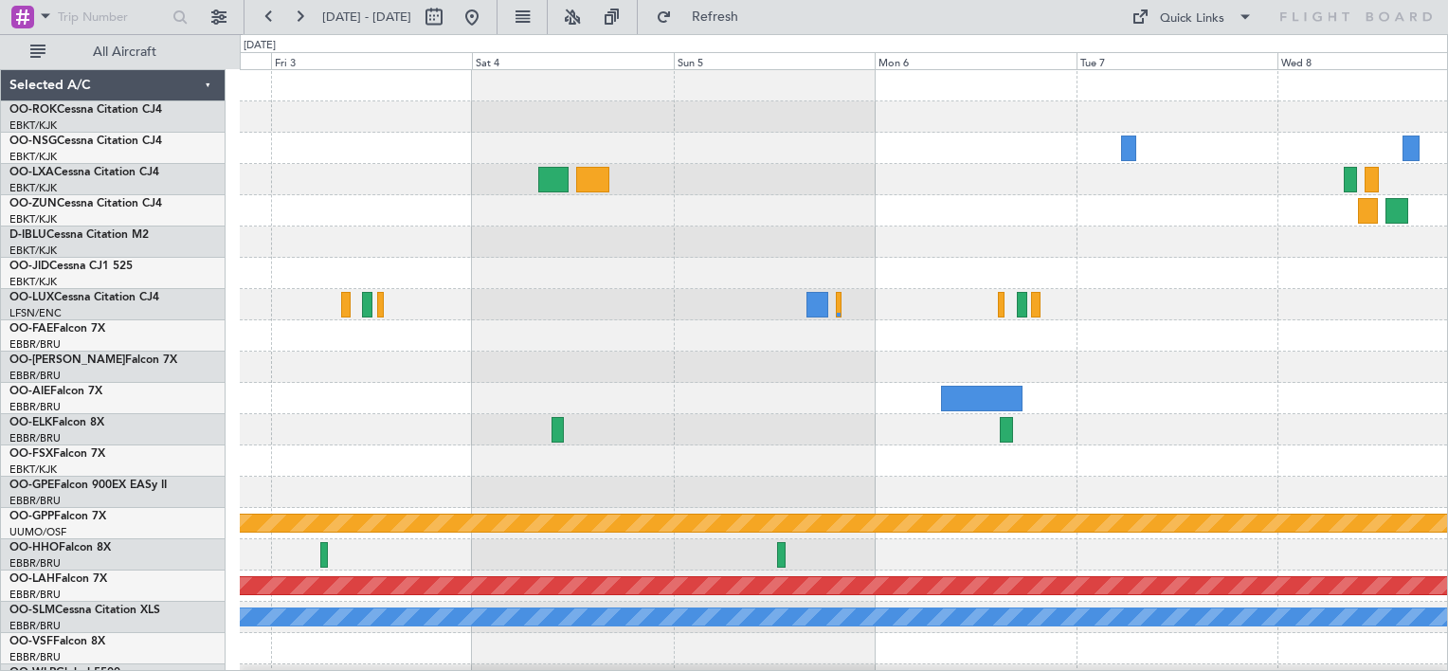
click at [641, 315] on div "Owner [GEOGRAPHIC_DATA]-[GEOGRAPHIC_DATA] Grounded [GEOGRAPHIC_DATA] Planned [G…" at bounding box center [843, 383] width 1207 height 626
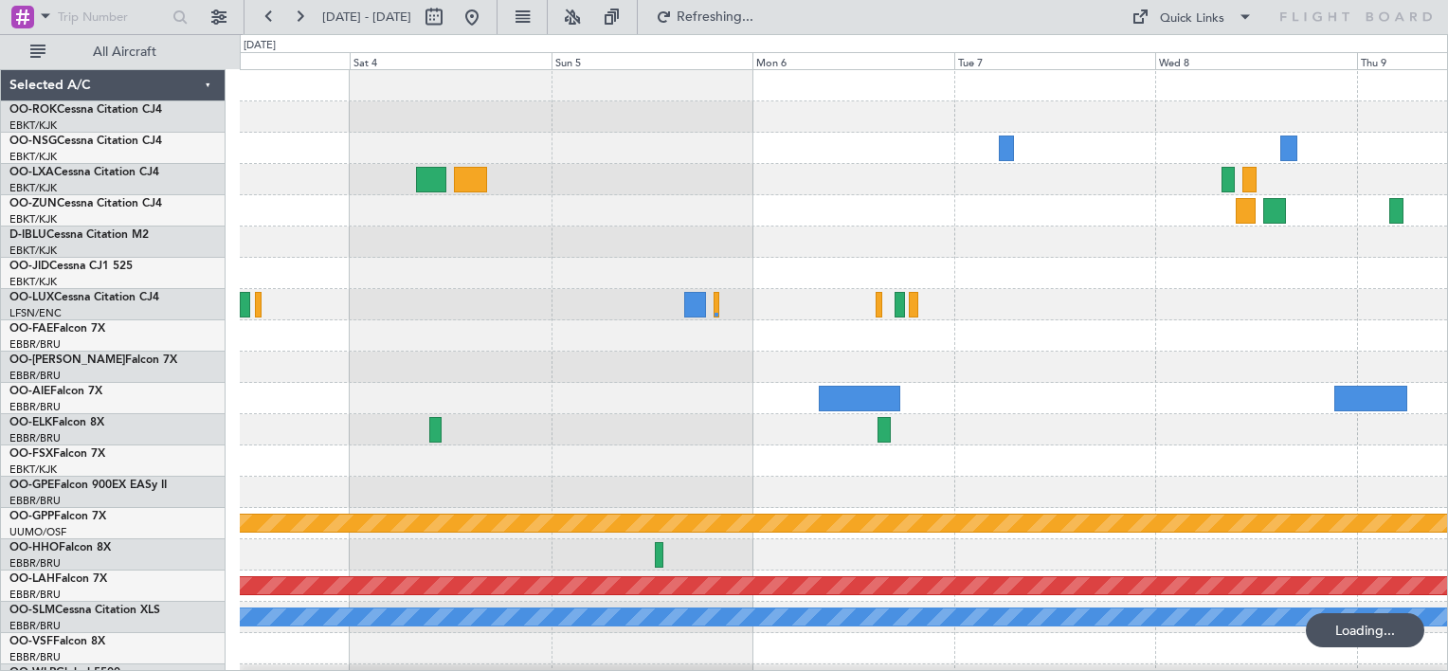
click at [624, 288] on div "Owner [GEOGRAPHIC_DATA]-[GEOGRAPHIC_DATA] Grounded [GEOGRAPHIC_DATA] Planned [G…" at bounding box center [843, 383] width 1207 height 626
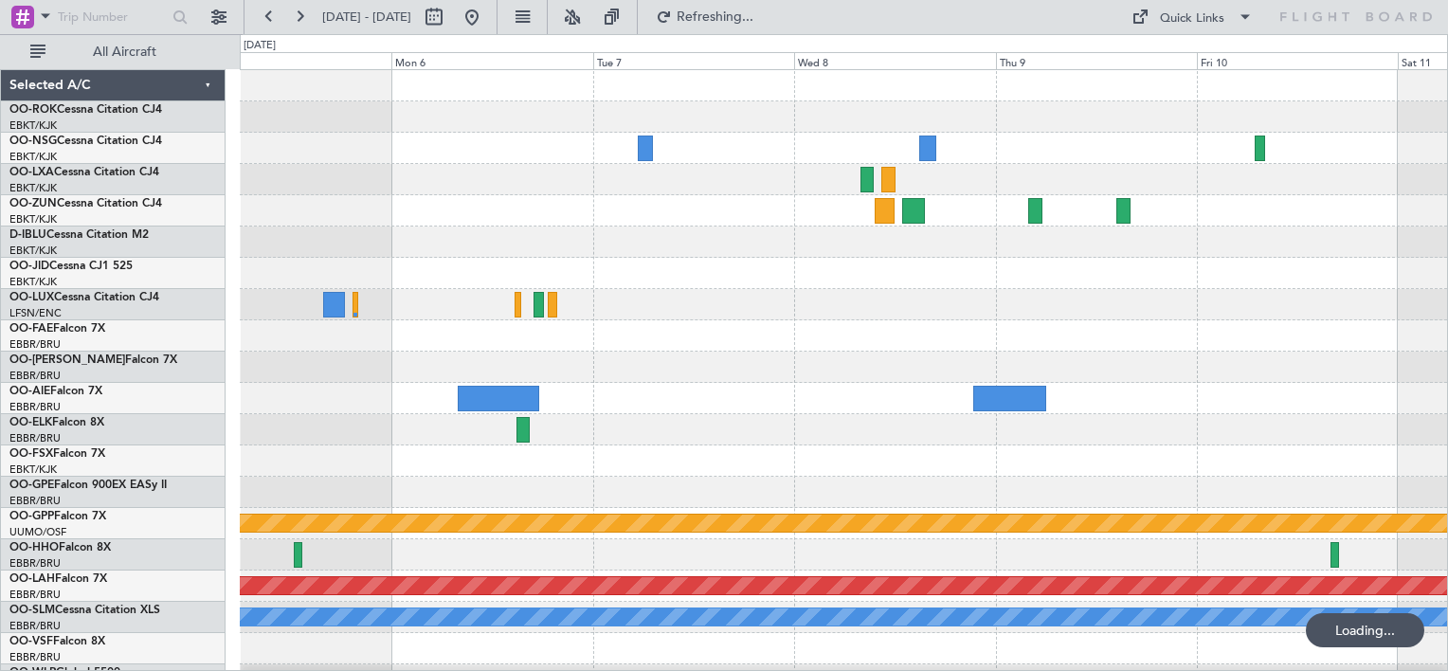
click at [467, 323] on div "Grounded [PERSON_NAME] Planned [GEOGRAPHIC_DATA][PERSON_NAME]-[GEOGRAPHIC_DATA]…" at bounding box center [843, 383] width 1207 height 626
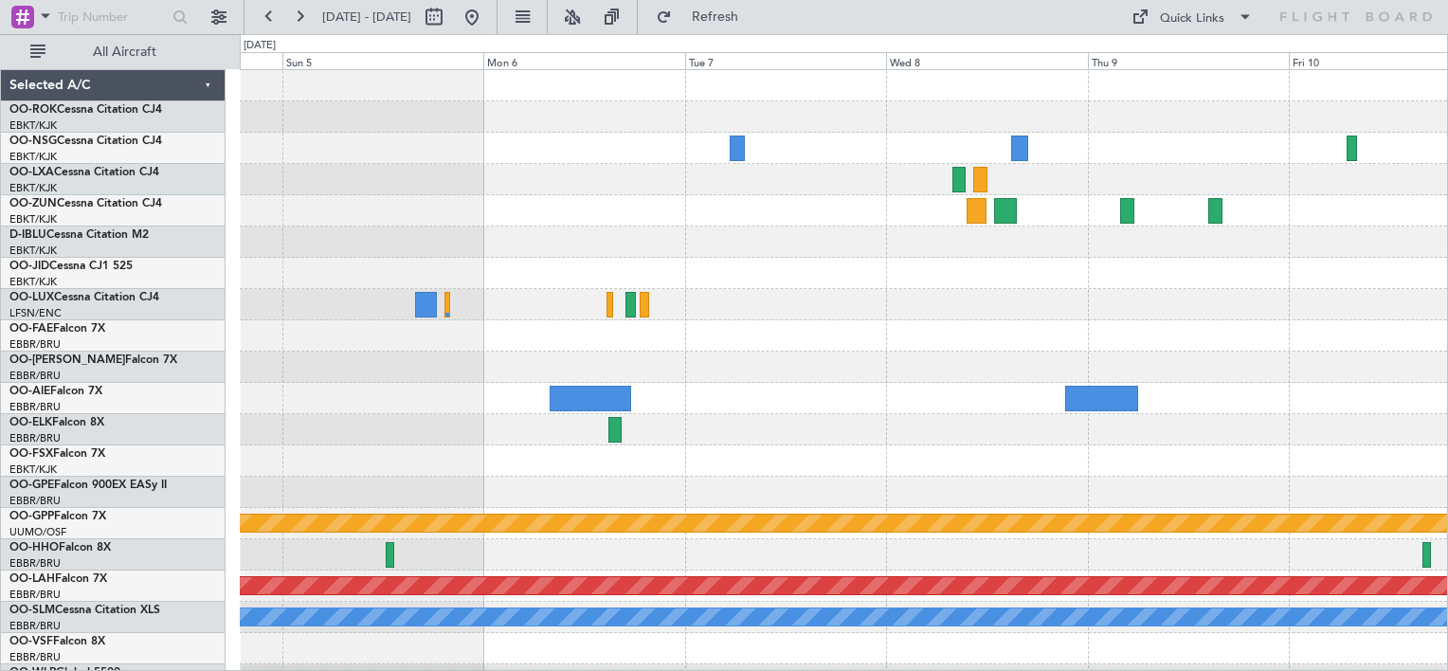
click at [1238, 387] on div "Grounded [PERSON_NAME] Planned [GEOGRAPHIC_DATA][PERSON_NAME]-[GEOGRAPHIC_DATA]…" at bounding box center [843, 383] width 1207 height 626
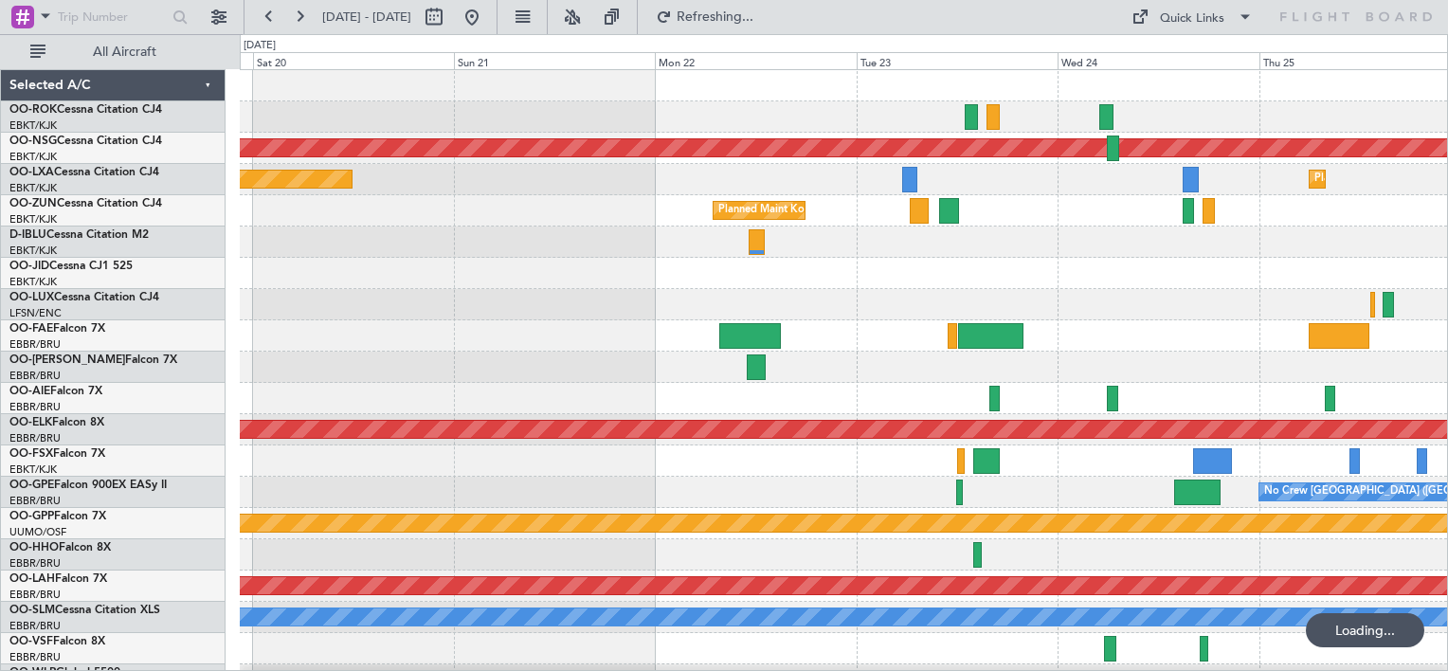
click at [1447, 399] on html "[DATE] - [DATE] Refreshing... Quick Links All Aircraft Planned Maint [GEOGRAPHI…" at bounding box center [724, 335] width 1448 height 671
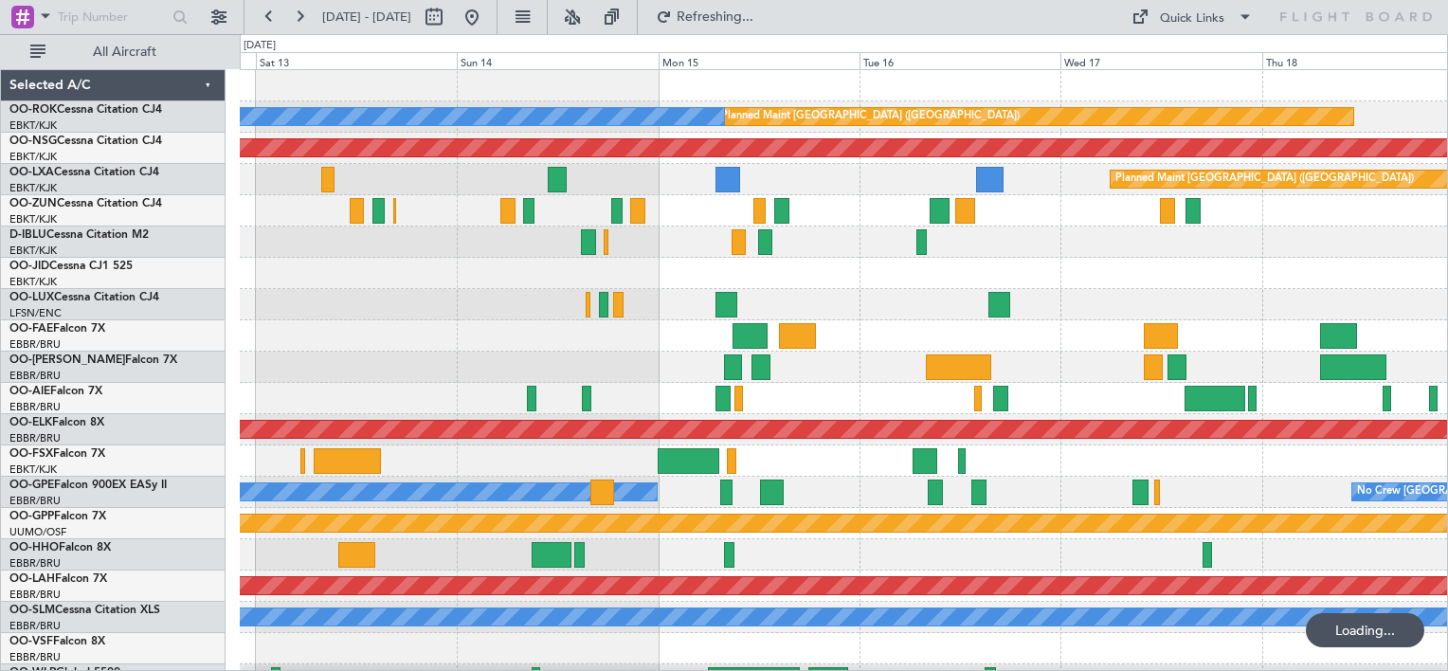
click at [1398, 299] on div "Planned Maint [GEOGRAPHIC_DATA] ([GEOGRAPHIC_DATA]) A/C Unavailable [GEOGRAPHIC…" at bounding box center [843, 383] width 1207 height 626
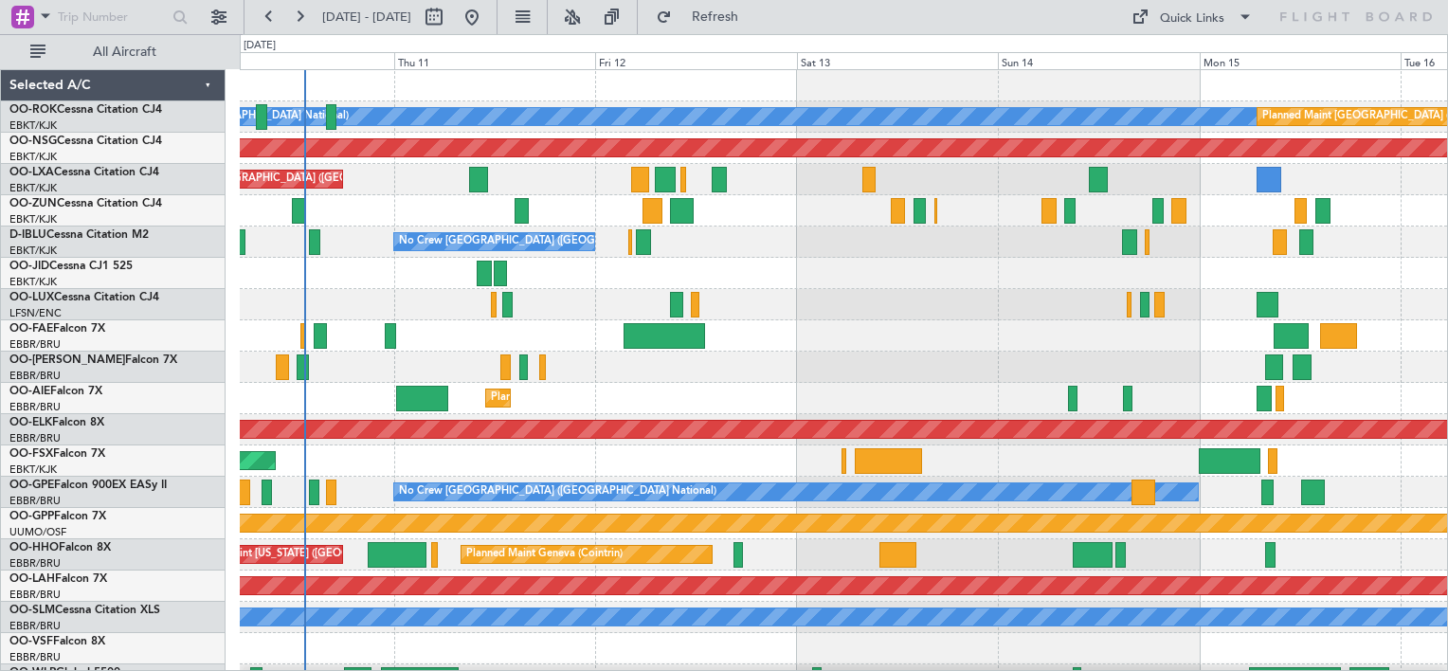
click at [364, 295] on div "A/C Unavailable [GEOGRAPHIC_DATA] ([GEOGRAPHIC_DATA] National) Planned Maint [G…" at bounding box center [843, 383] width 1207 height 626
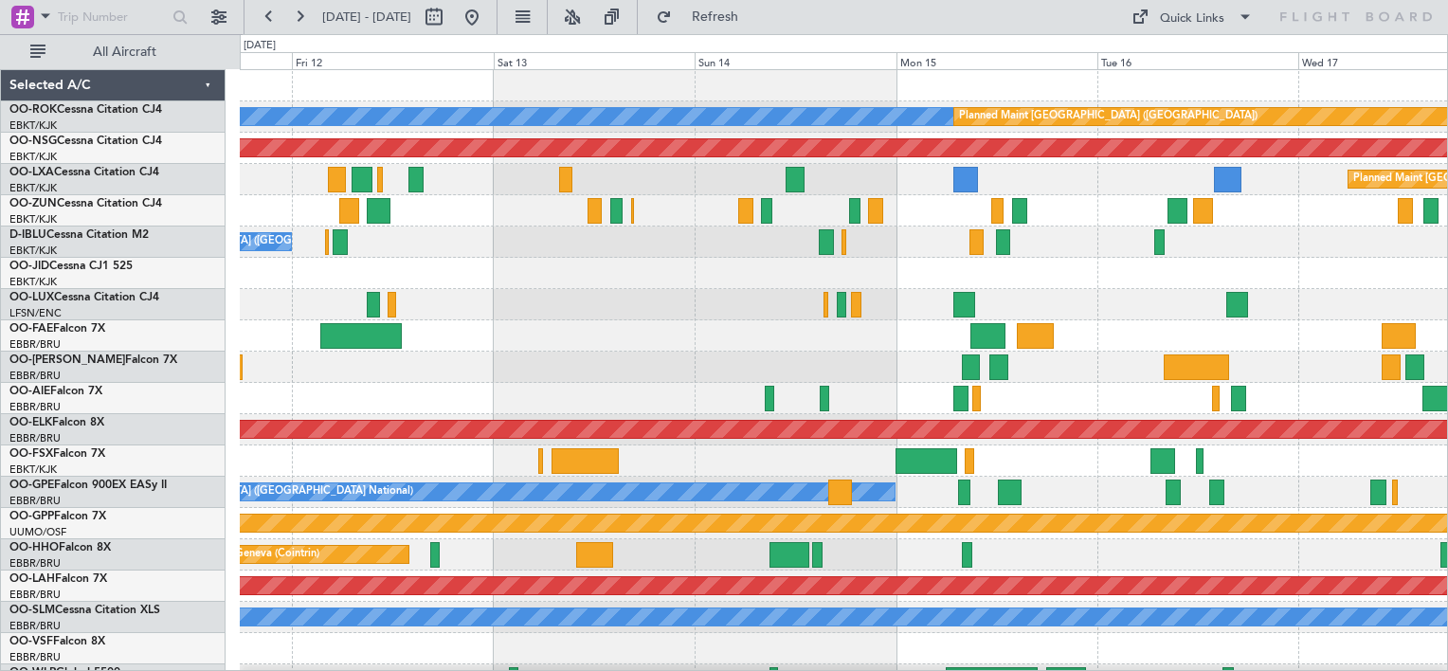
click at [549, 311] on div "A/C Unavailable [GEOGRAPHIC_DATA] ([GEOGRAPHIC_DATA] National) Planned Maint [G…" at bounding box center [843, 383] width 1207 height 626
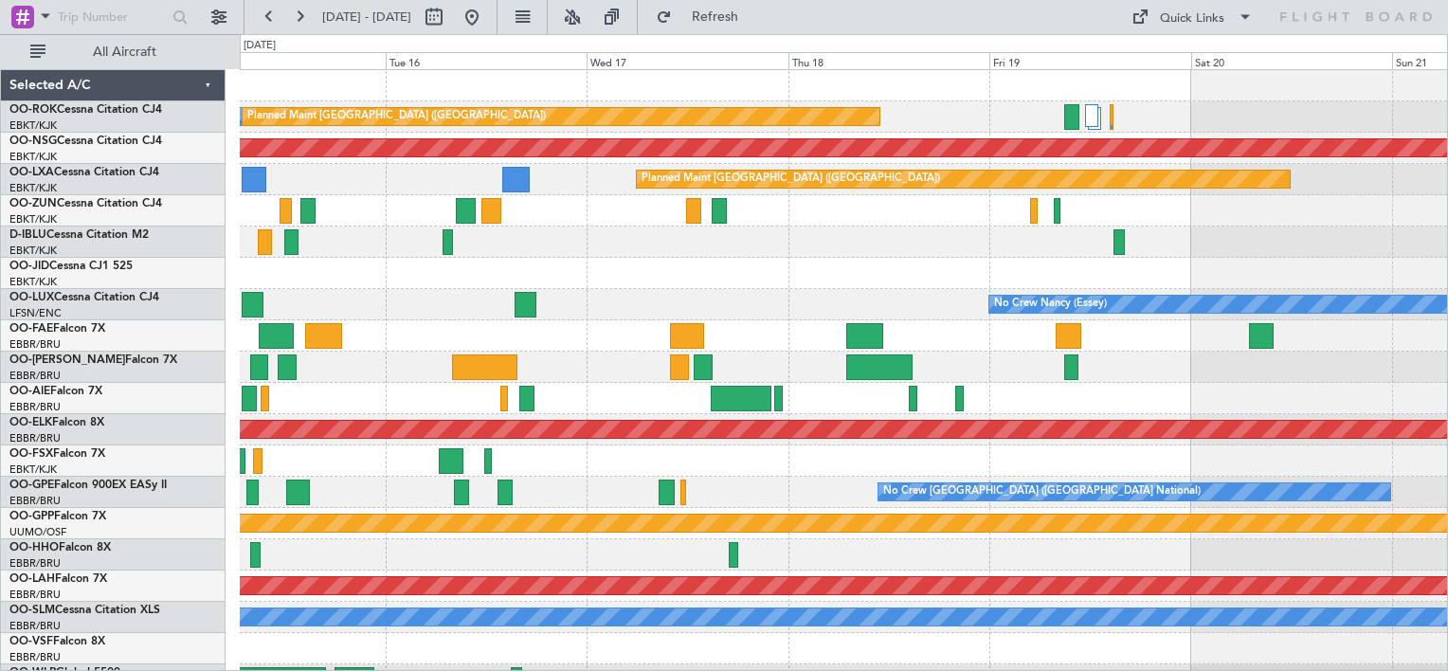
click at [318, 301] on div "A/C Unavailable [GEOGRAPHIC_DATA] ([GEOGRAPHIC_DATA] National) Planned Maint [G…" at bounding box center [843, 383] width 1207 height 626
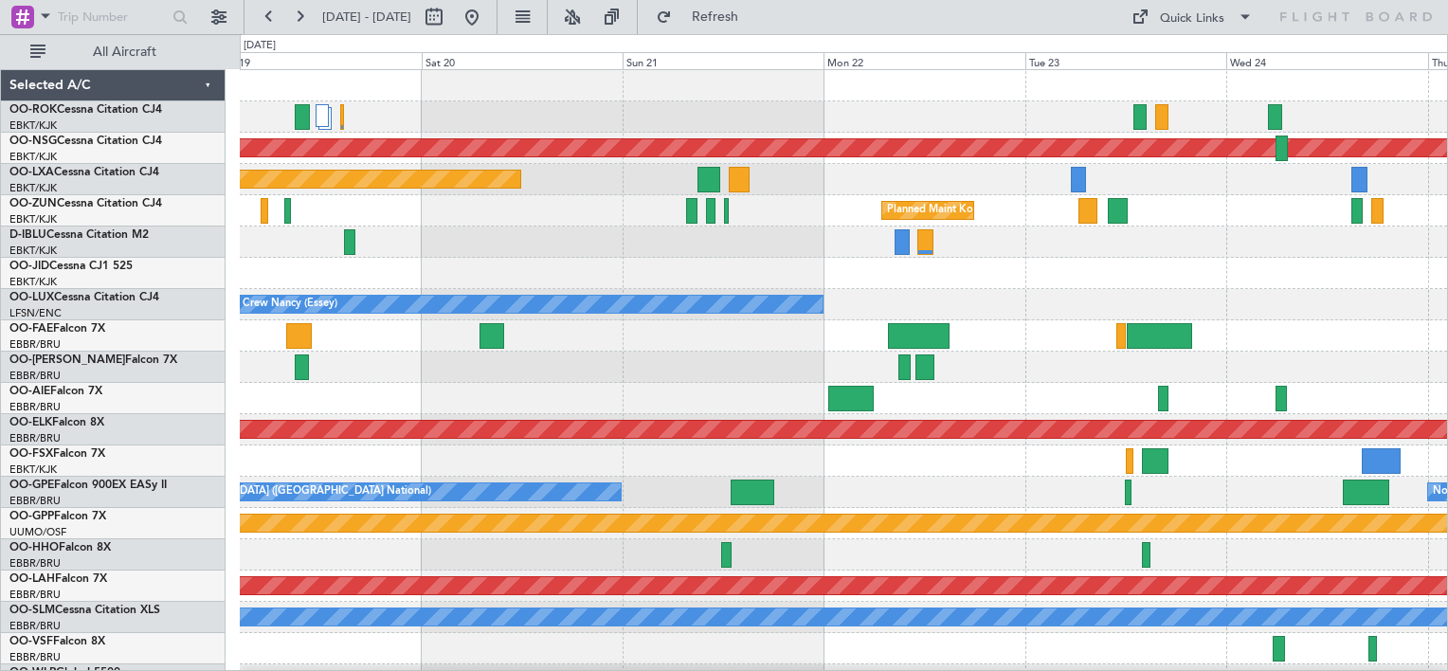
click at [485, 288] on div "Planned Maint [GEOGRAPHIC_DATA] ([GEOGRAPHIC_DATA]) Planned Maint [GEOGRAPHIC_D…" at bounding box center [843, 383] width 1207 height 626
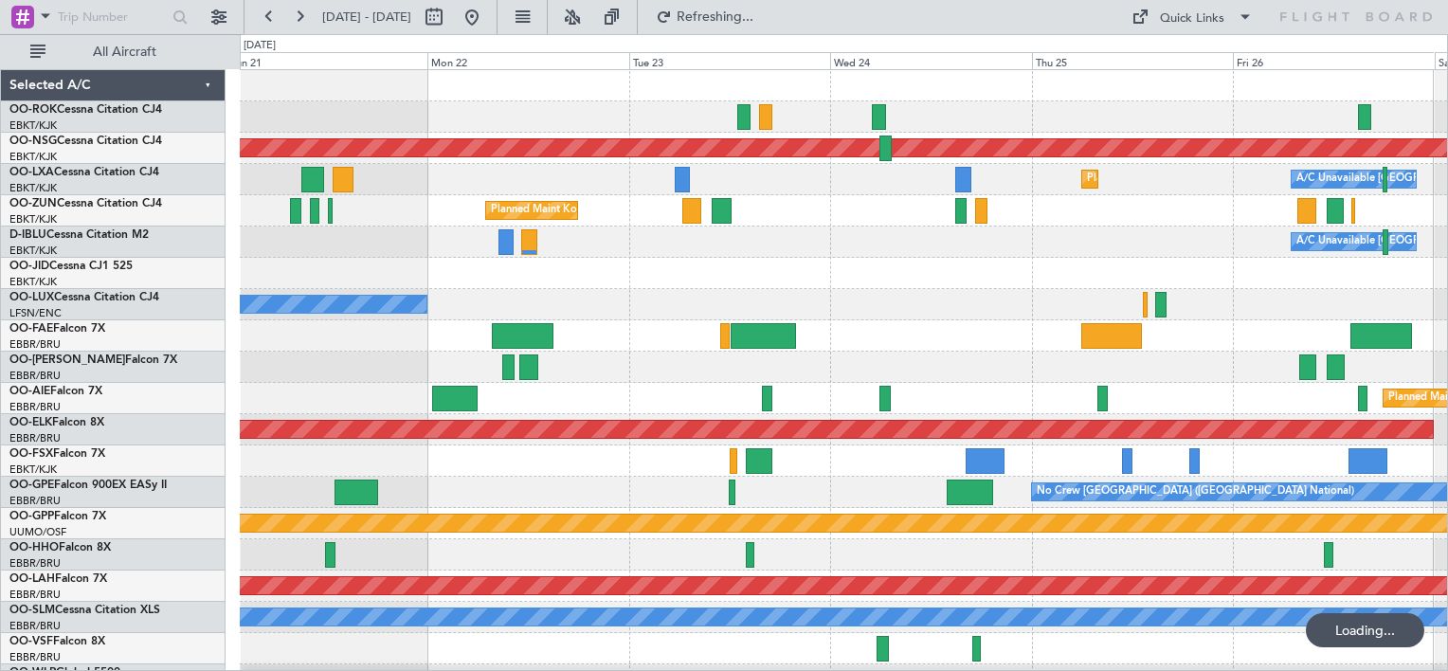
click at [299, 286] on div "Planned Maint [GEOGRAPHIC_DATA] ([GEOGRAPHIC_DATA]) Planned Maint [GEOGRAPHIC_D…" at bounding box center [843, 383] width 1207 height 626
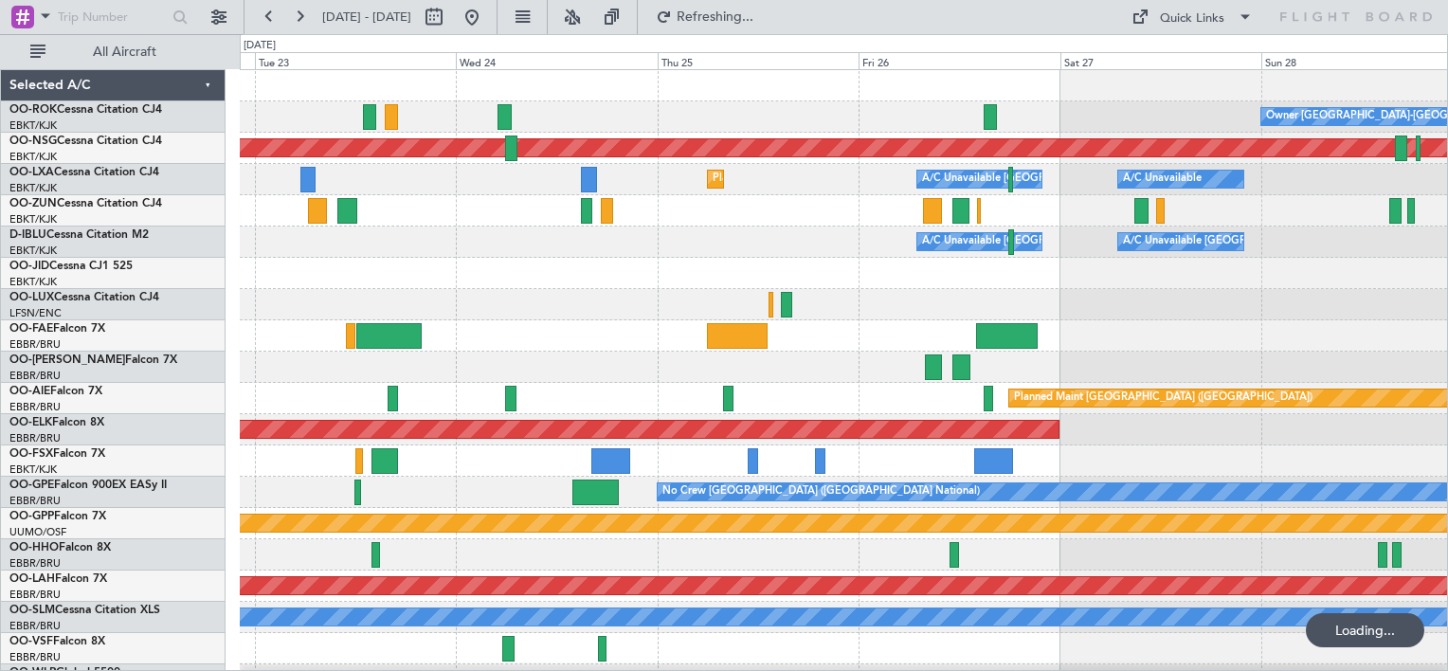
click at [1005, 263] on div "Owner [GEOGRAPHIC_DATA]-[GEOGRAPHIC_DATA] Planned Maint [GEOGRAPHIC_DATA] ([GEO…" at bounding box center [843, 383] width 1207 height 626
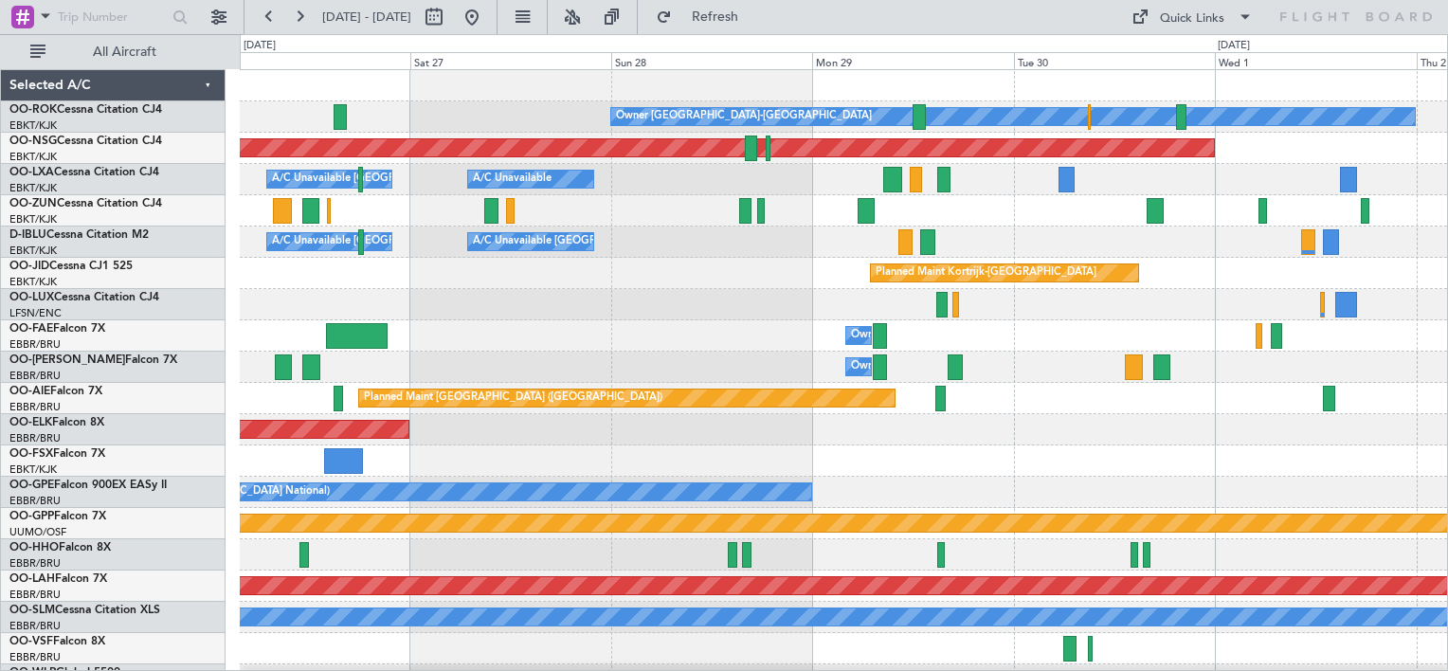
click at [591, 245] on div "A/C Unavailable [GEOGRAPHIC_DATA] ([GEOGRAPHIC_DATA] National) A/C Unavailable …" at bounding box center [843, 242] width 1207 height 31
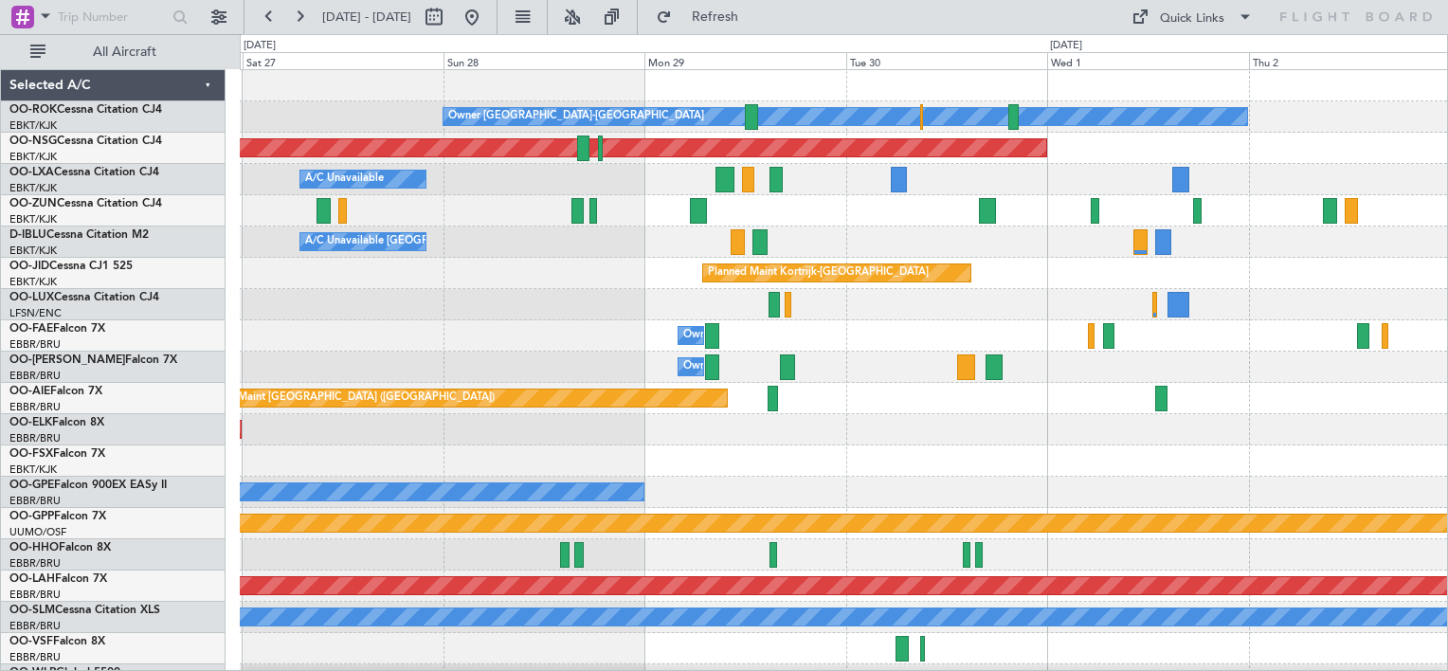
click at [591, 245] on div "A/C Unavailable [GEOGRAPHIC_DATA]-[GEOGRAPHIC_DATA] A/C Unavailable [GEOGRAPHIC…" at bounding box center [843, 242] width 1207 height 31
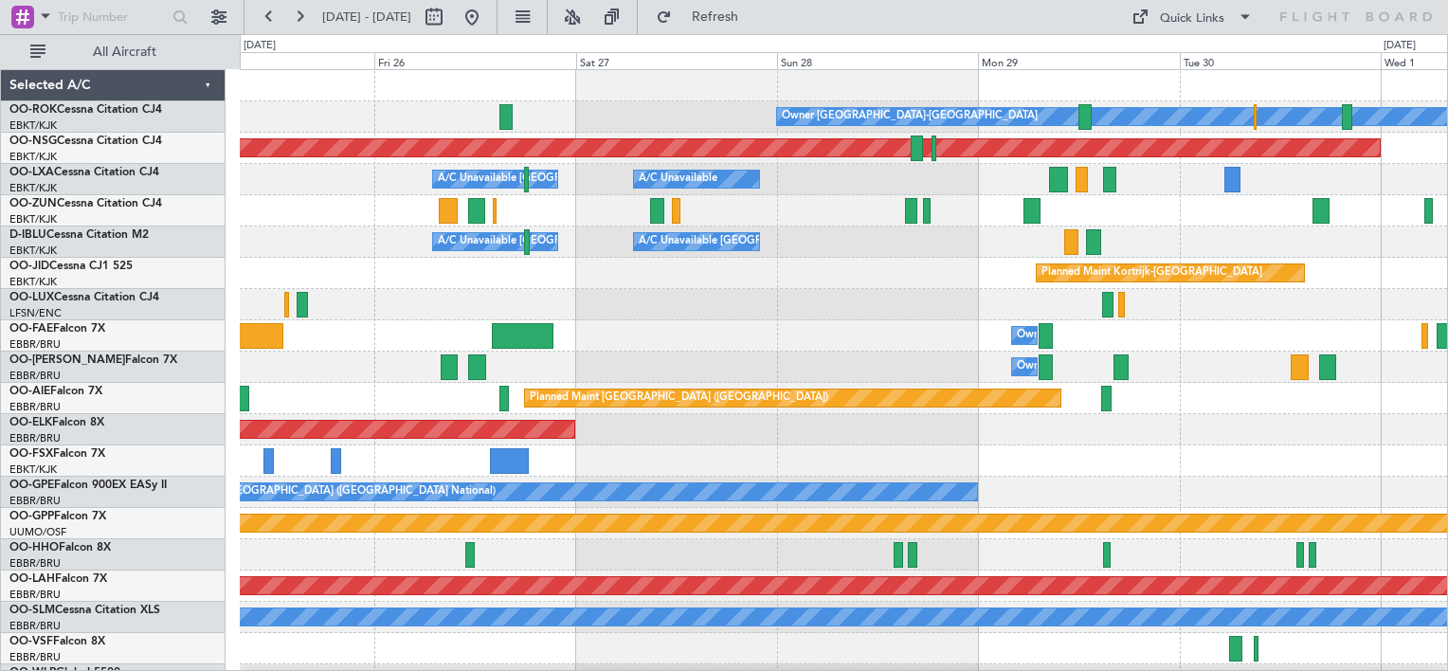
click at [1447, 438] on html "[DATE] - [DATE] Refresh Quick Links All Aircraft Owner [GEOGRAPHIC_DATA]-[GEOGR…" at bounding box center [724, 335] width 1448 height 671
